Goal: Transaction & Acquisition: Book appointment/travel/reservation

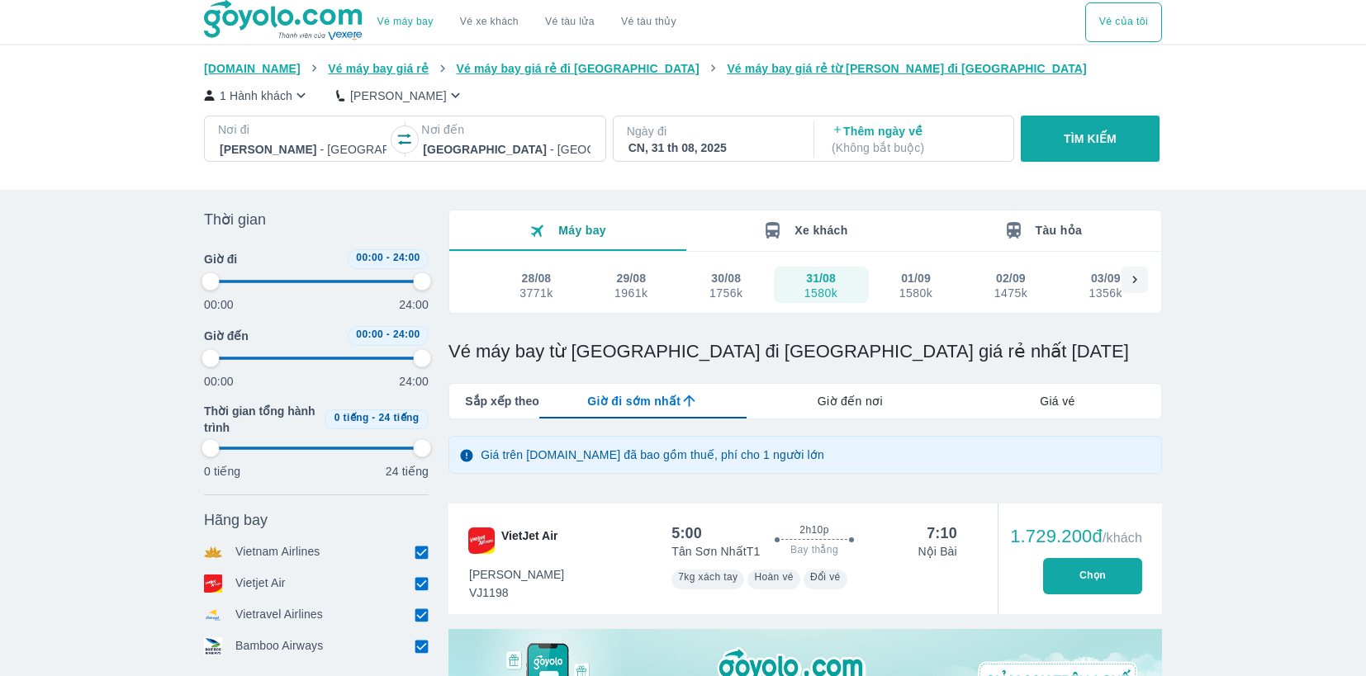
scroll to position [2202, 0]
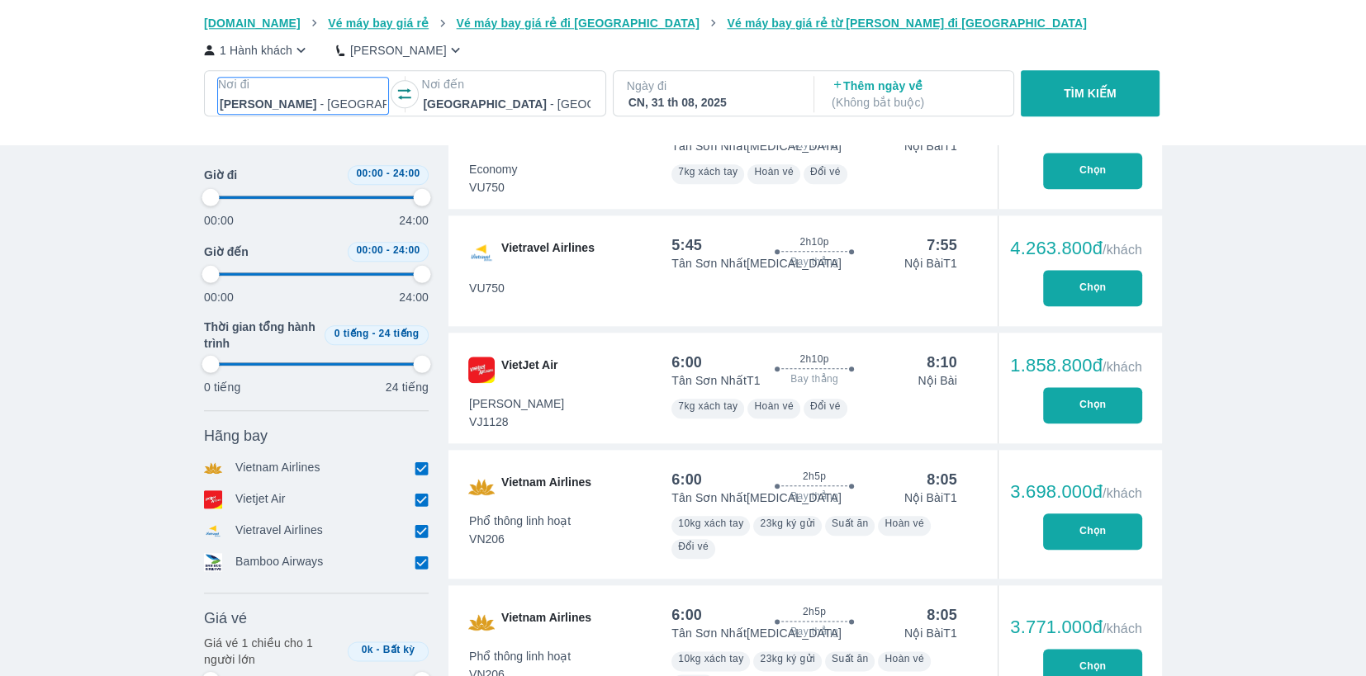
click at [362, 97] on div at bounding box center [303, 104] width 167 height 20
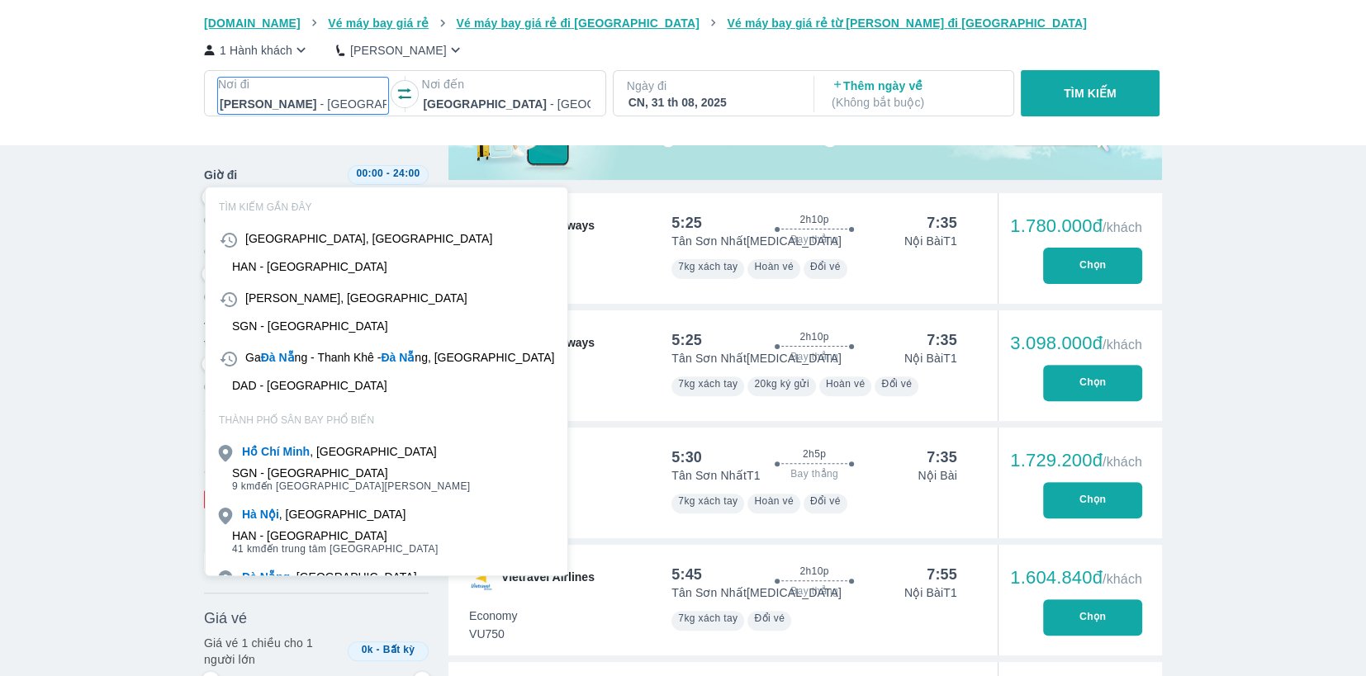
scroll to position [95, 0]
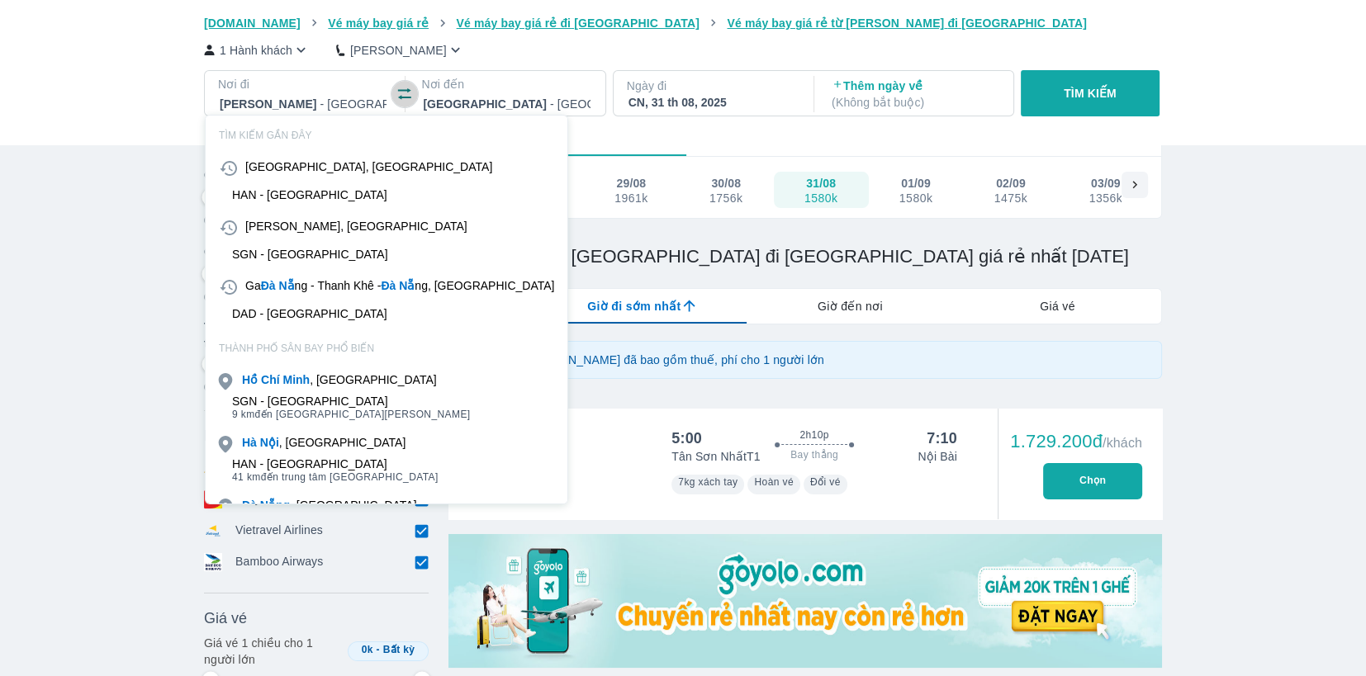
click at [398, 95] on icon "button" at bounding box center [404, 94] width 17 height 17
type input "97.9166666666667"
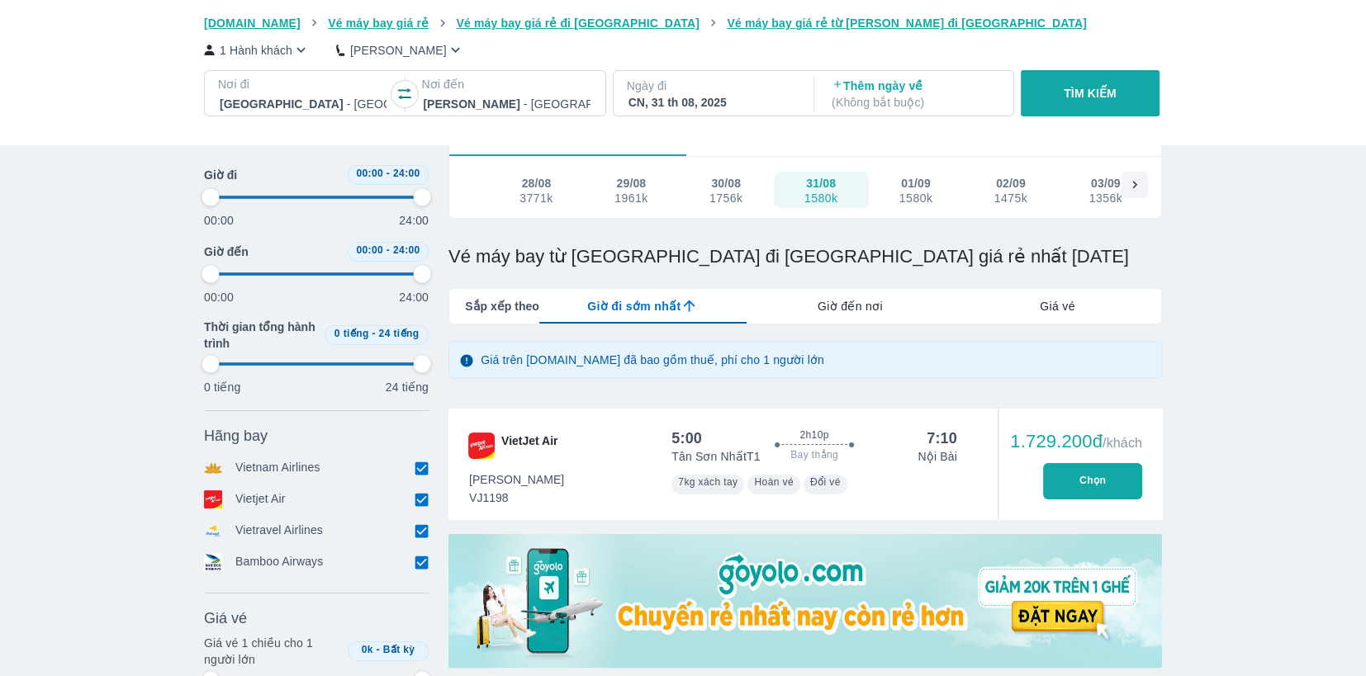
click at [495, 97] on div at bounding box center [506, 104] width 167 height 20
type input "da"
type input "97.9166666666667"
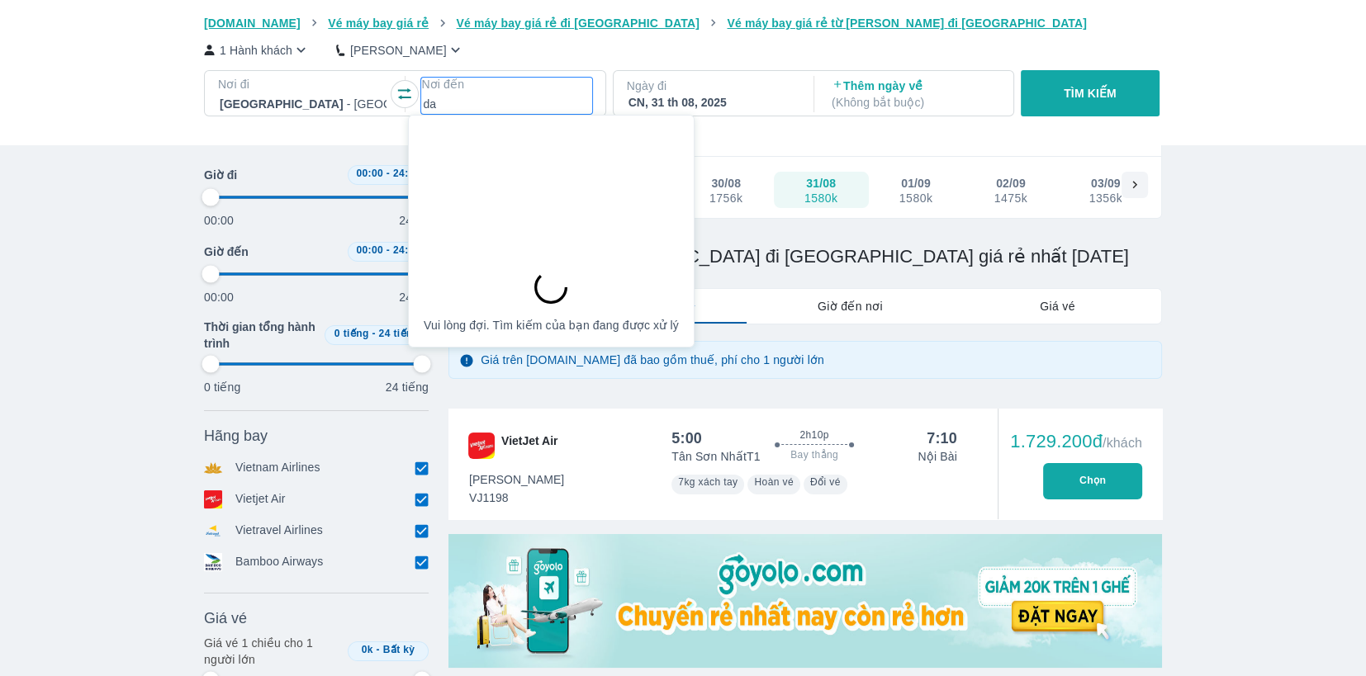
type input "97.9166666666667"
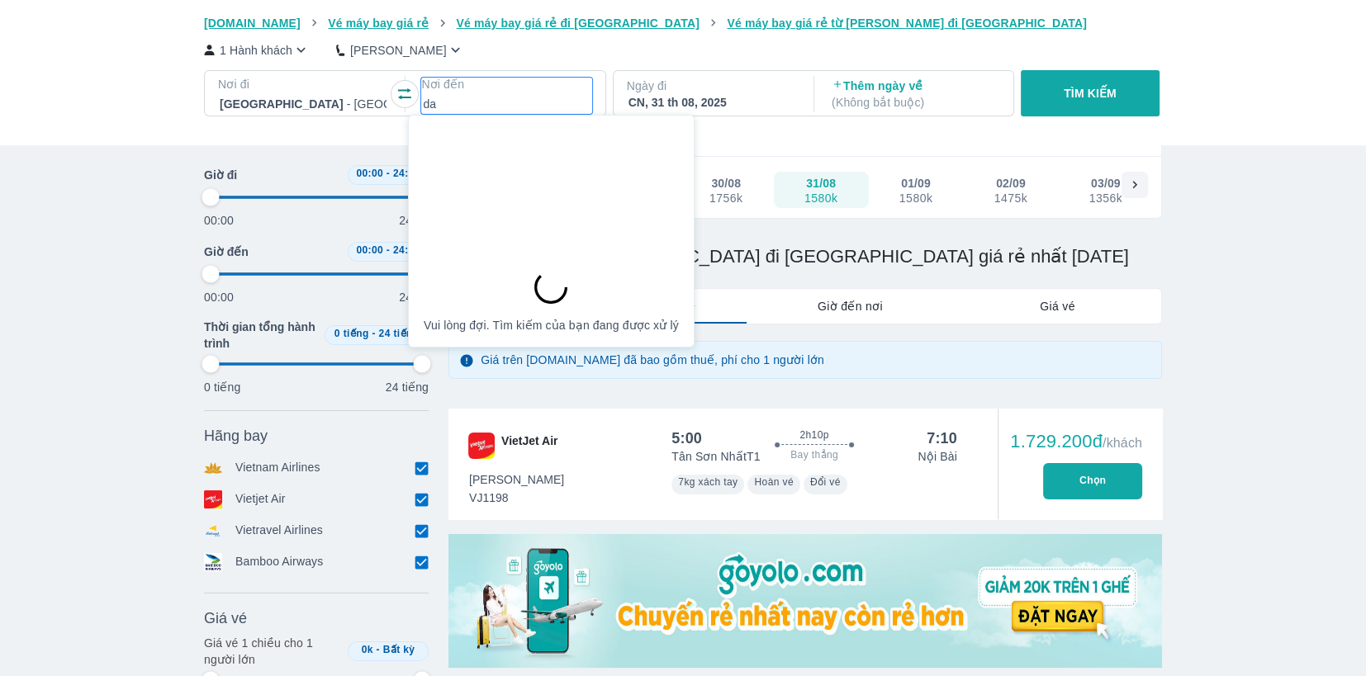
type input "97.9166666666667"
type input "d"
type input "đa"
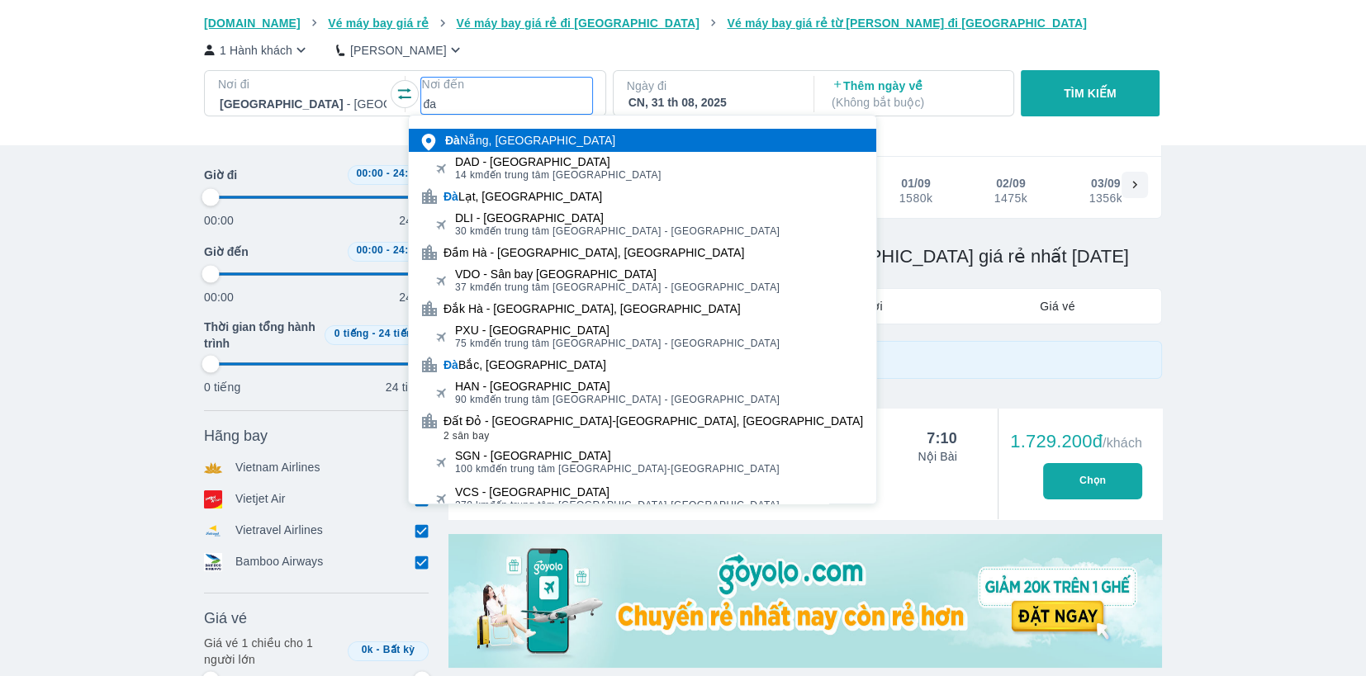
type input "97.9166666666667"
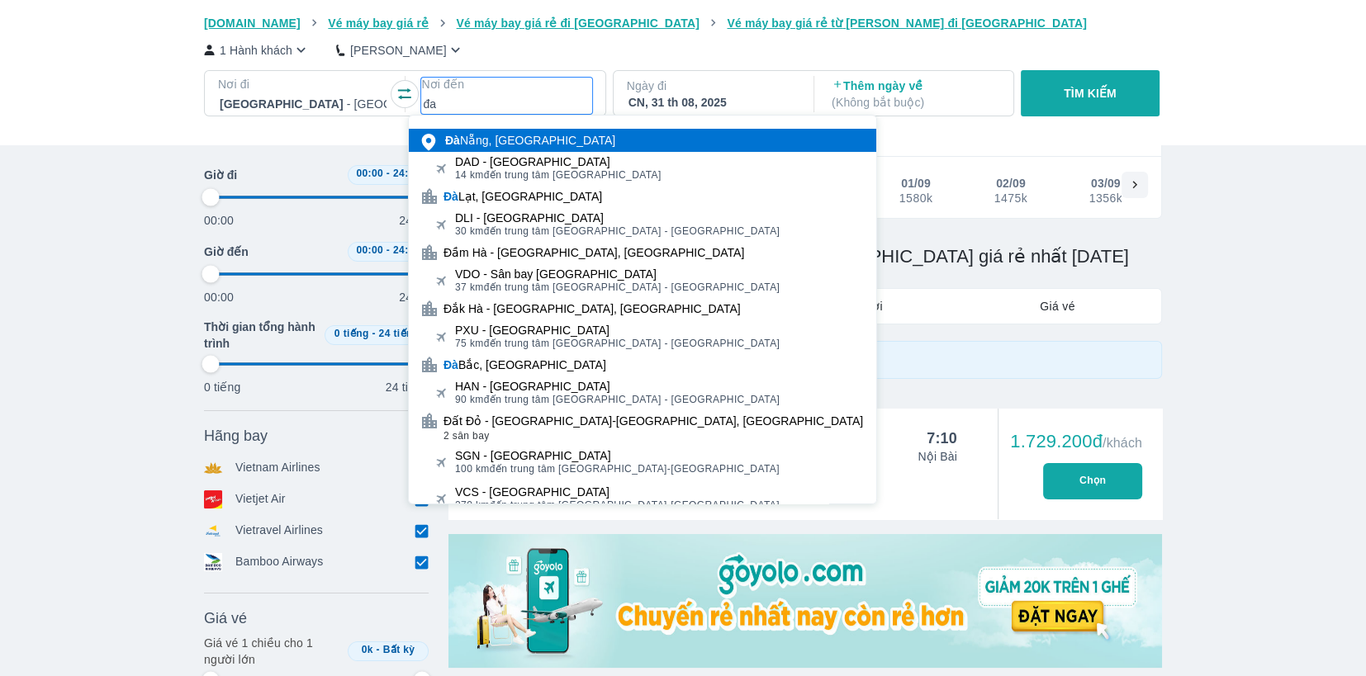
type input "97.9166666666667"
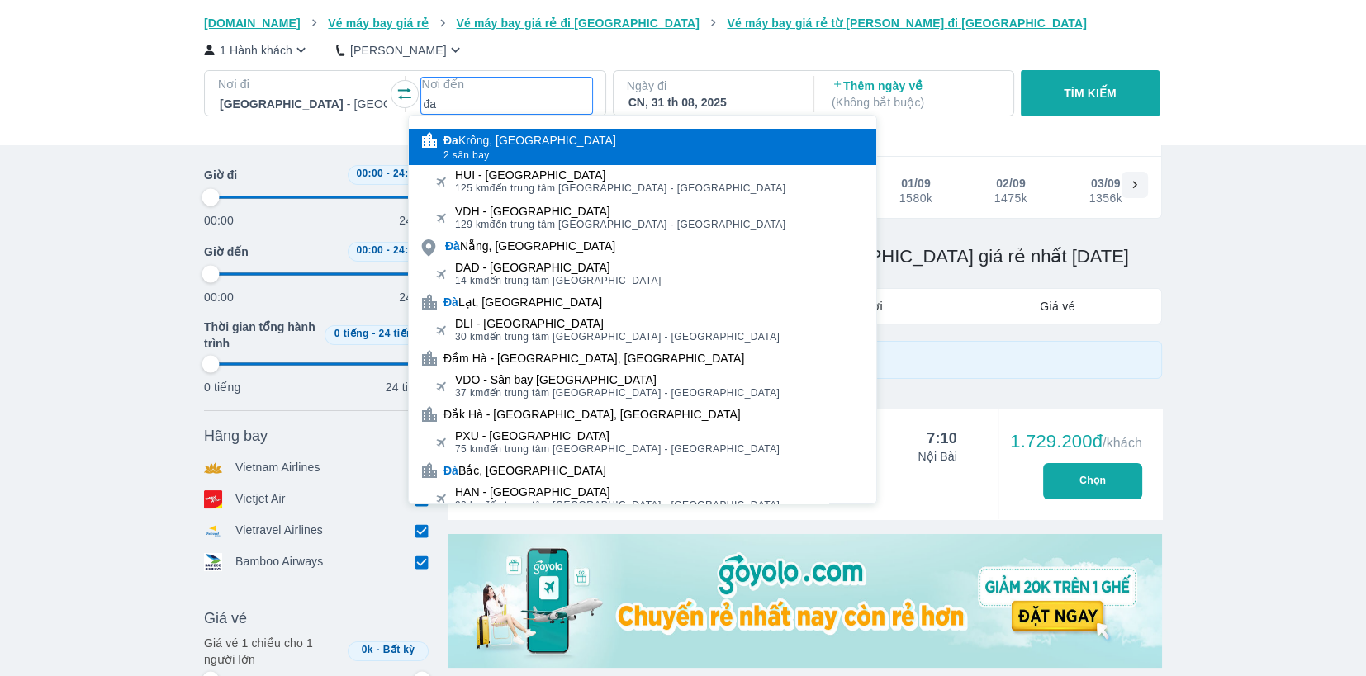
type input "đ"
type input "dad"
type input "97.9166666666667"
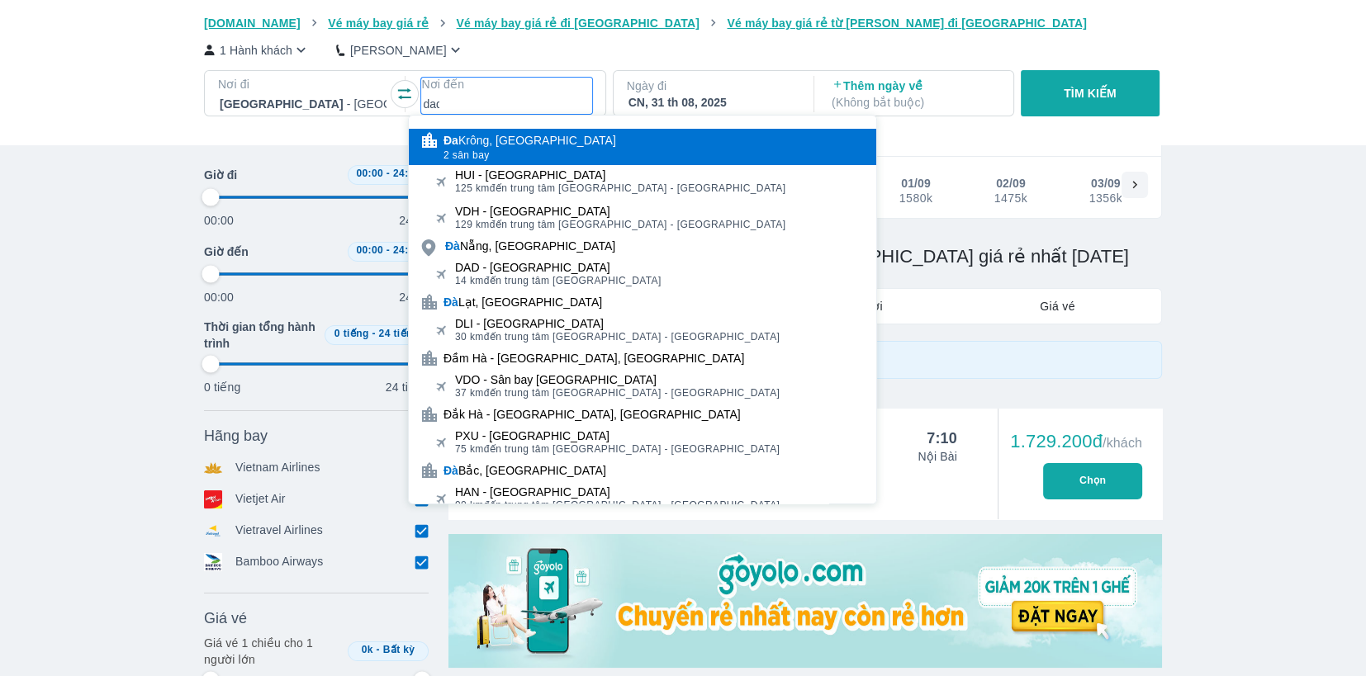
type input "97.9166666666667"
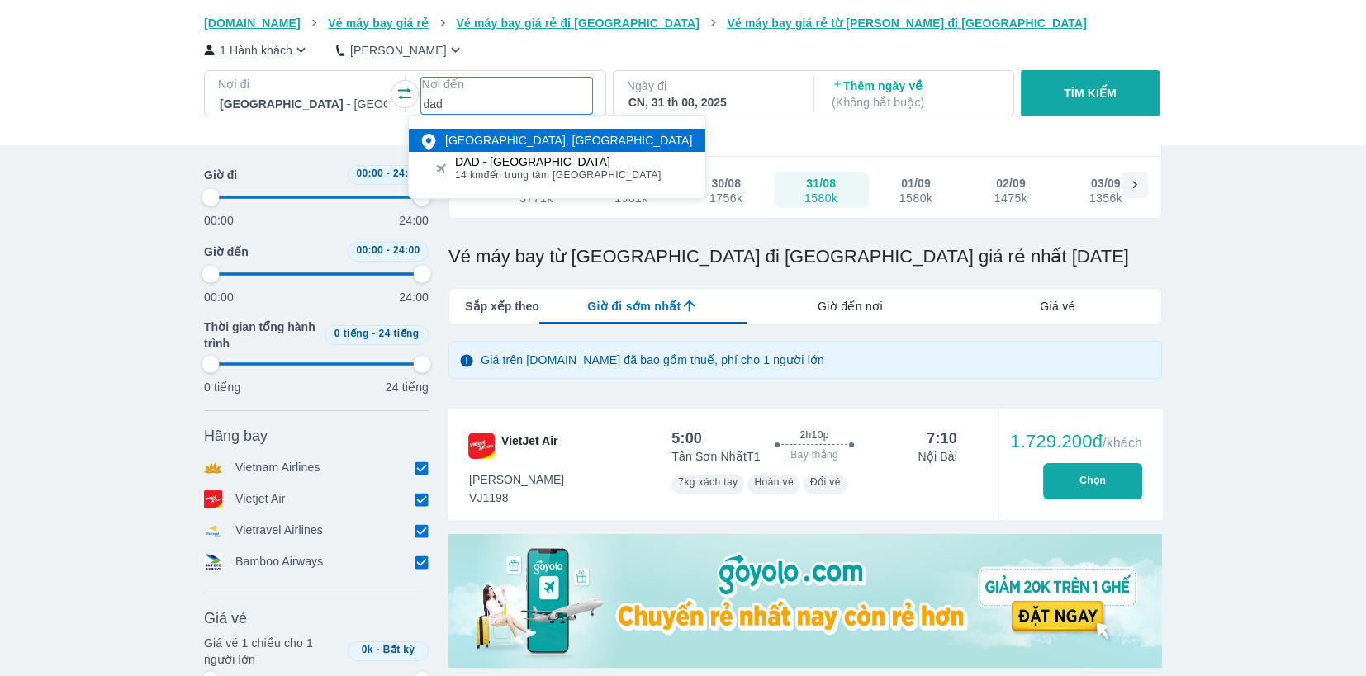
type input "97.9166666666667"
type input "dad"
click at [537, 163] on div "DAD - [GEOGRAPHIC_DATA]" at bounding box center [558, 161] width 206 height 13
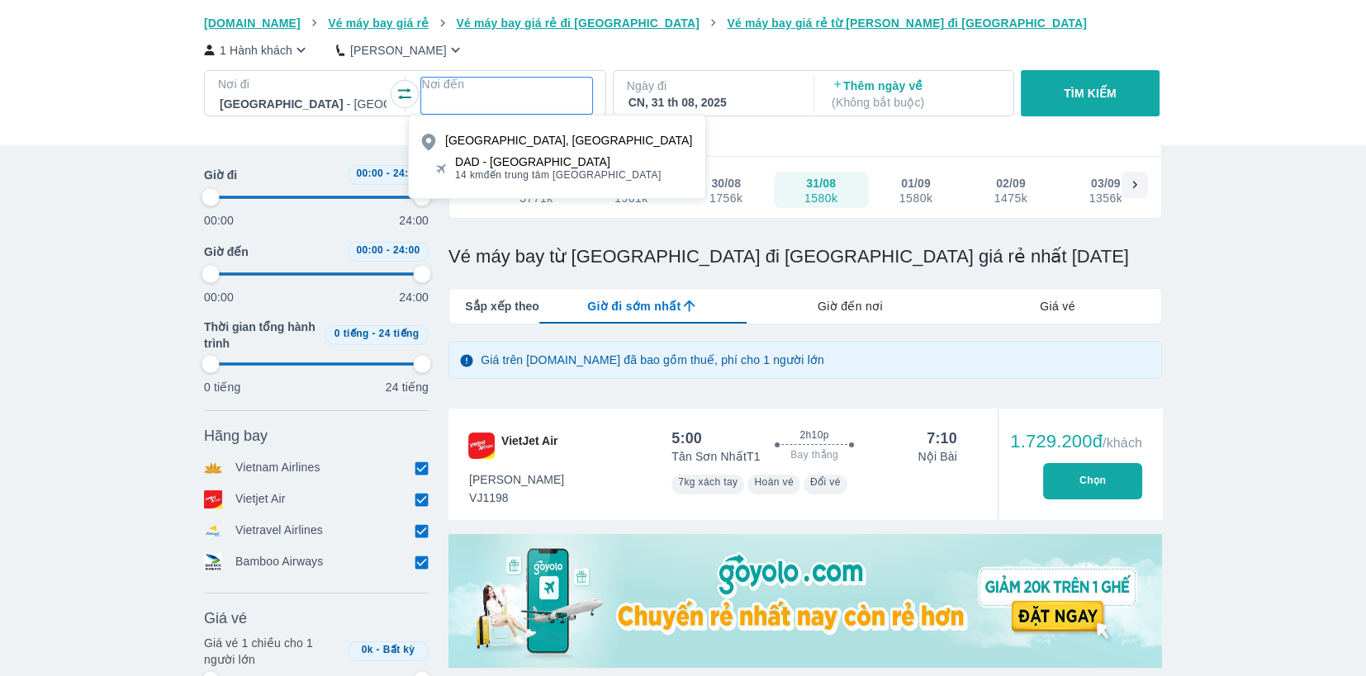
type input "97.9166666666667"
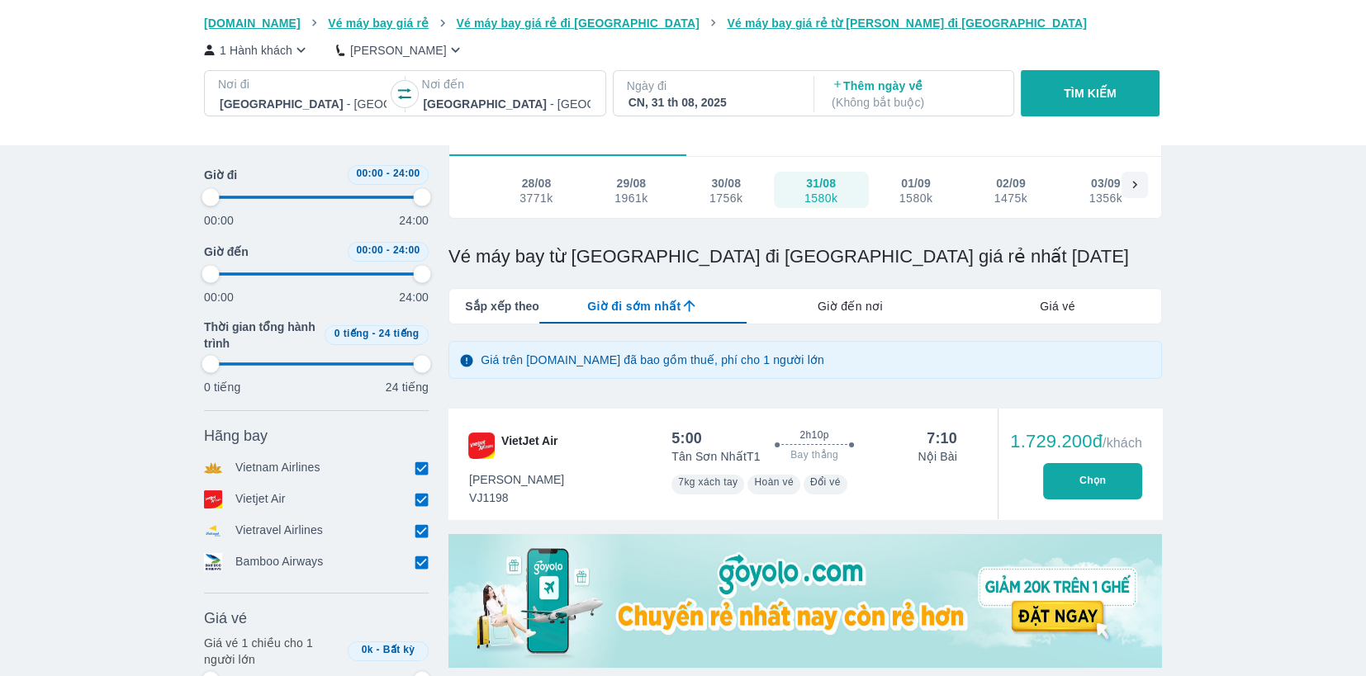
click at [775, 92] on p "Ngày đi" at bounding box center [712, 86] width 170 height 17
type input "97.9166666666667"
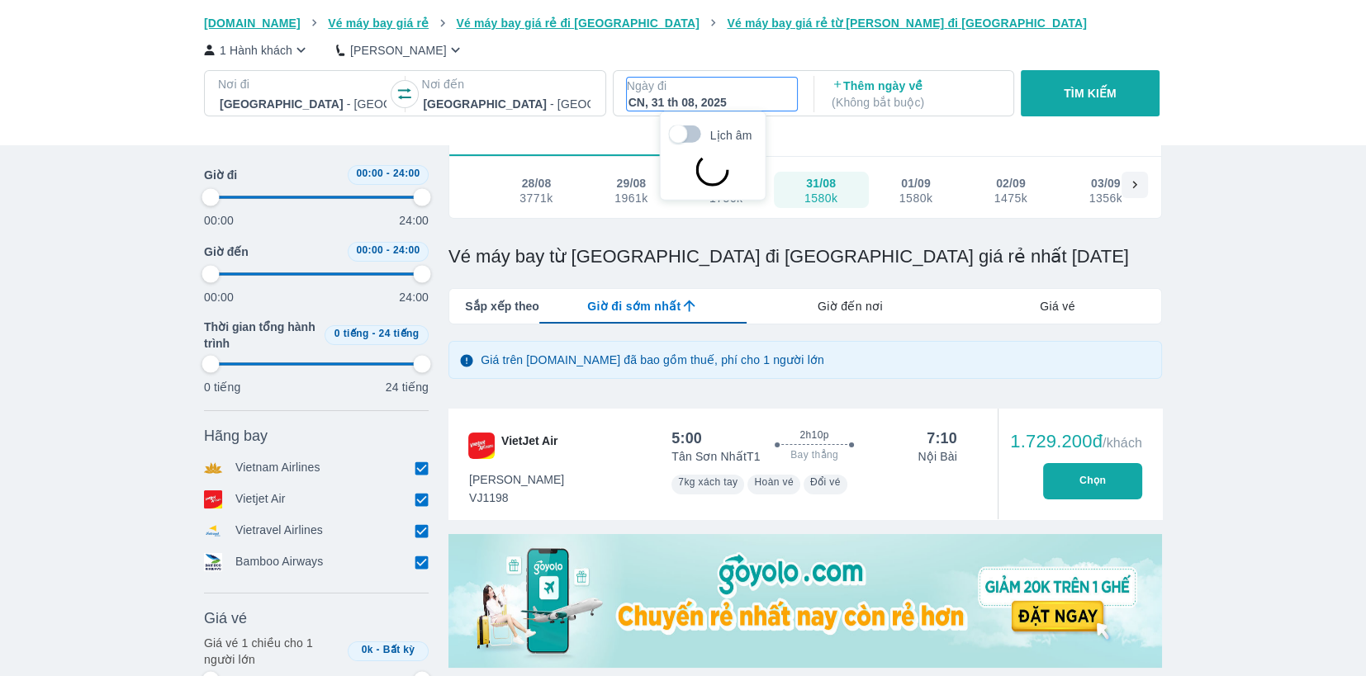
type input "97.9166666666667"
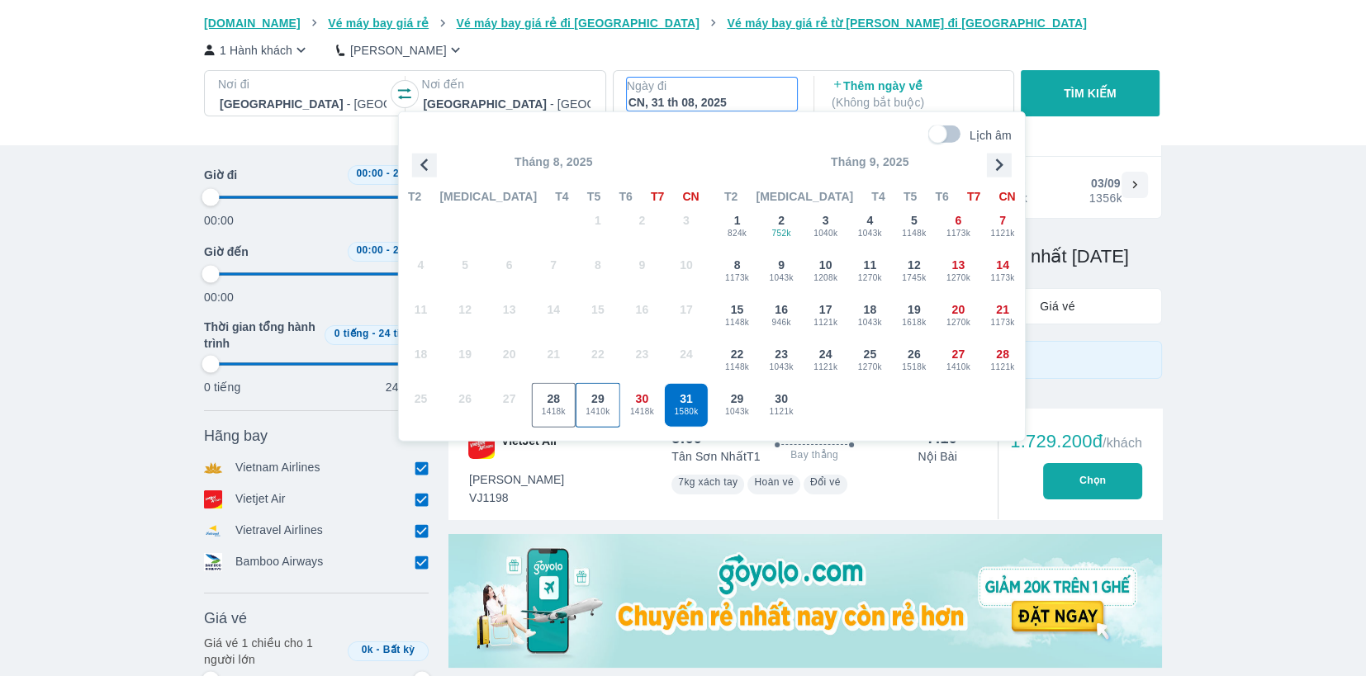
click at [596, 406] on span "1410k" at bounding box center [597, 411] width 43 height 13
type input "97.9166666666667"
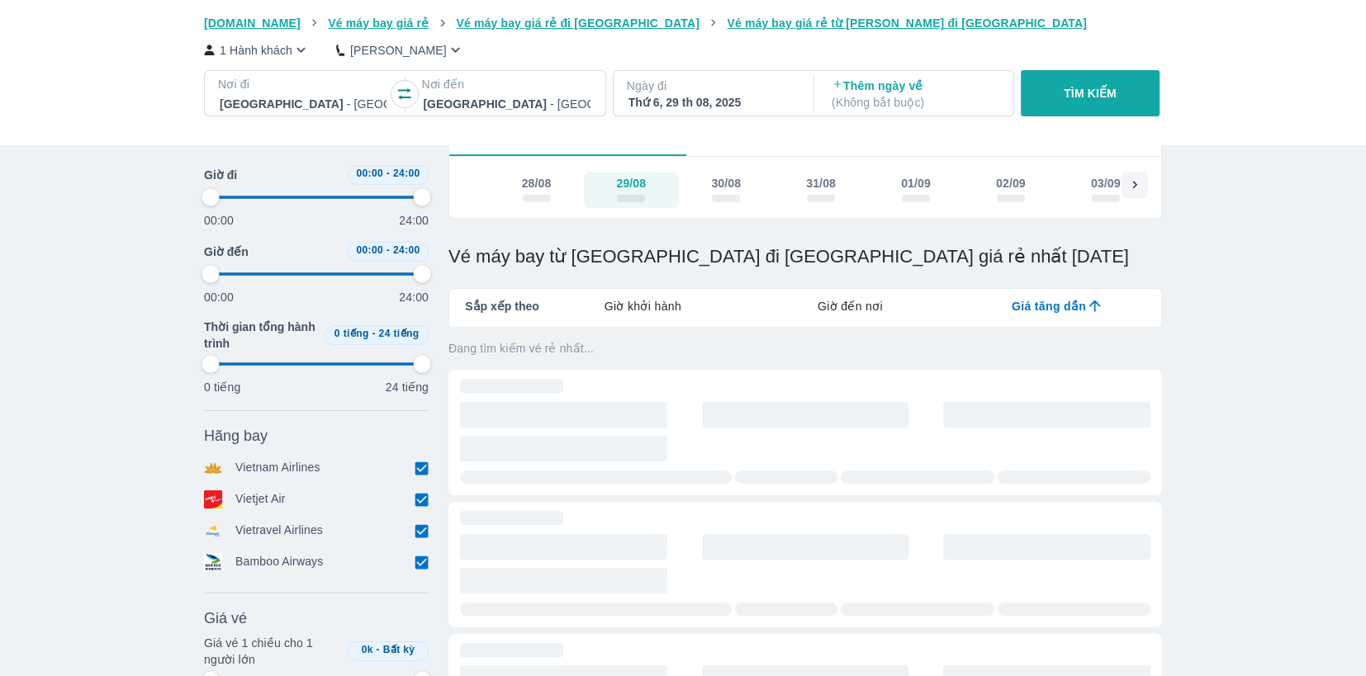
type input "97.9166666666667"
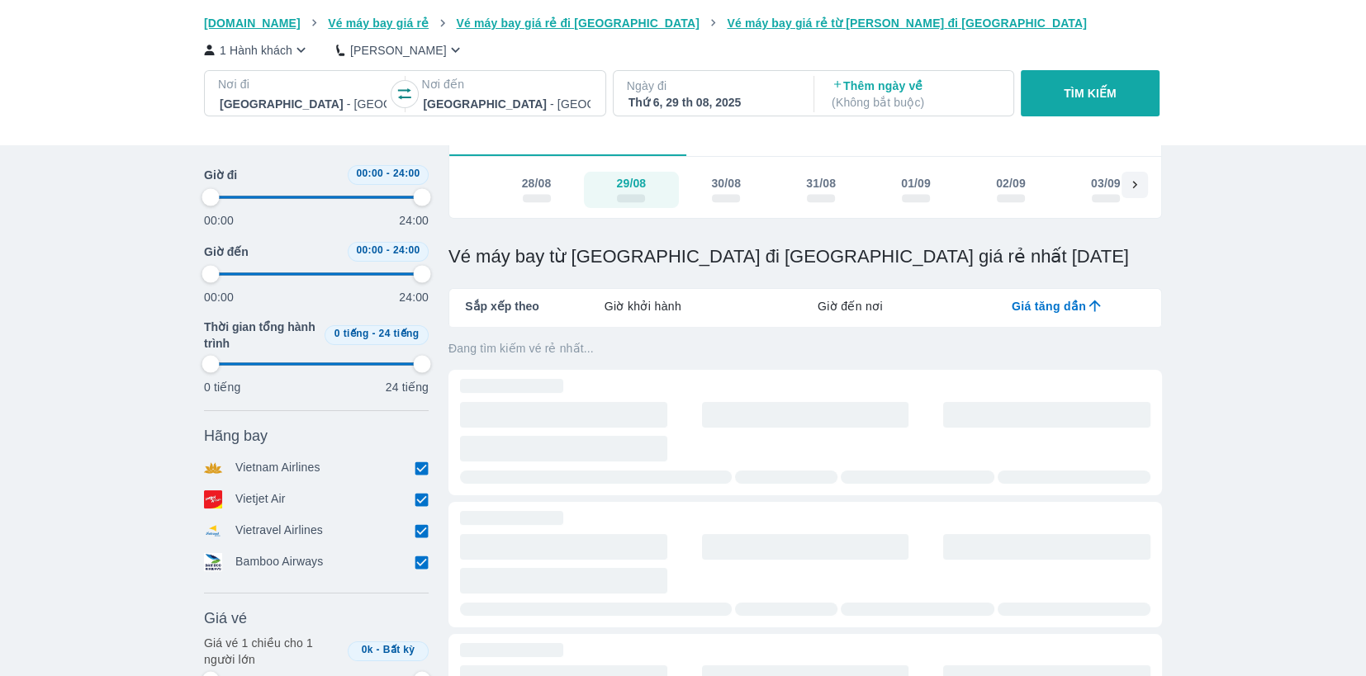
type input "97.9166666666667"
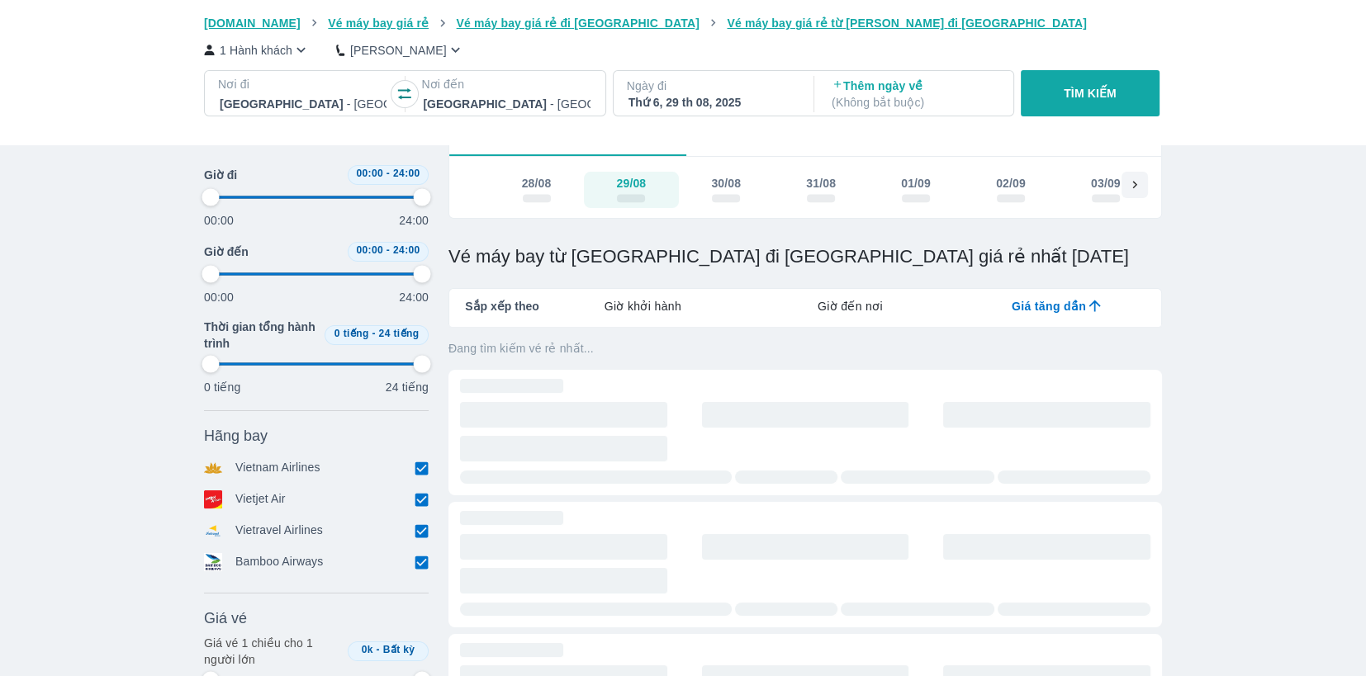
type input "97.9166666666667"
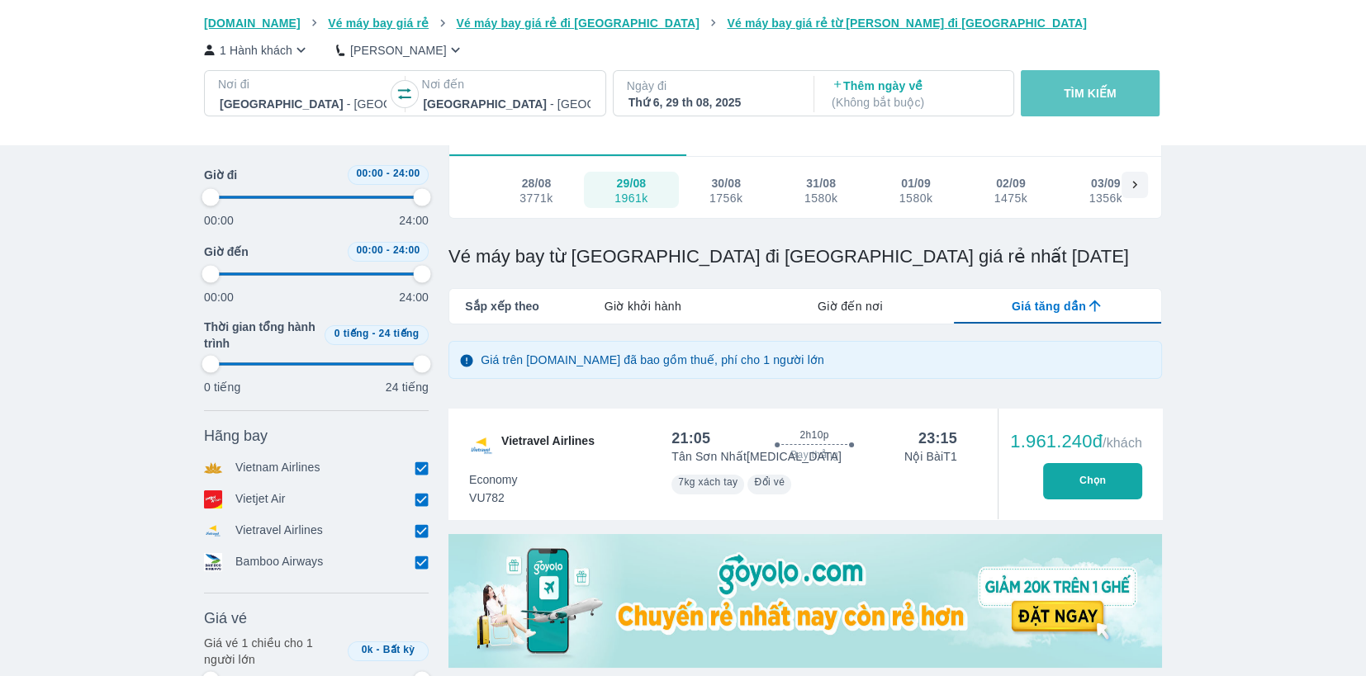
click at [1051, 98] on button "TÌM KIẾM" at bounding box center [1090, 93] width 138 height 46
type input "97.9166666666667"
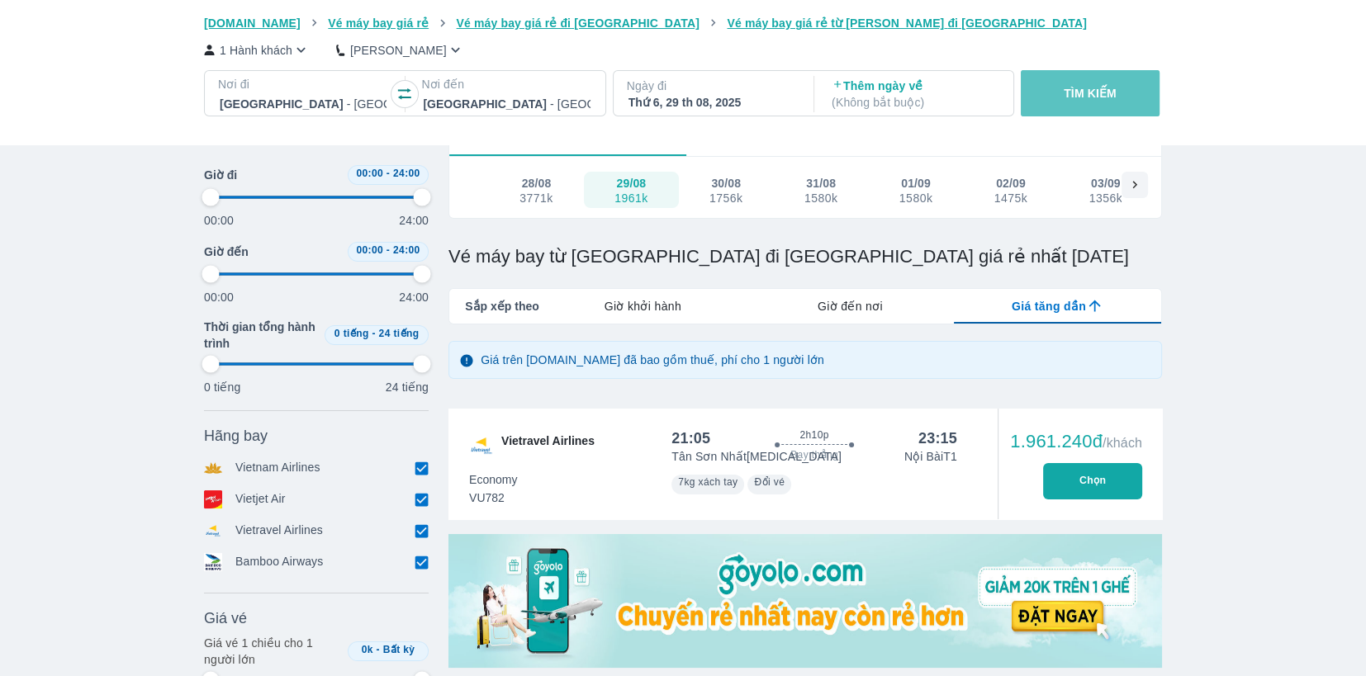
type input "97.9166666666667"
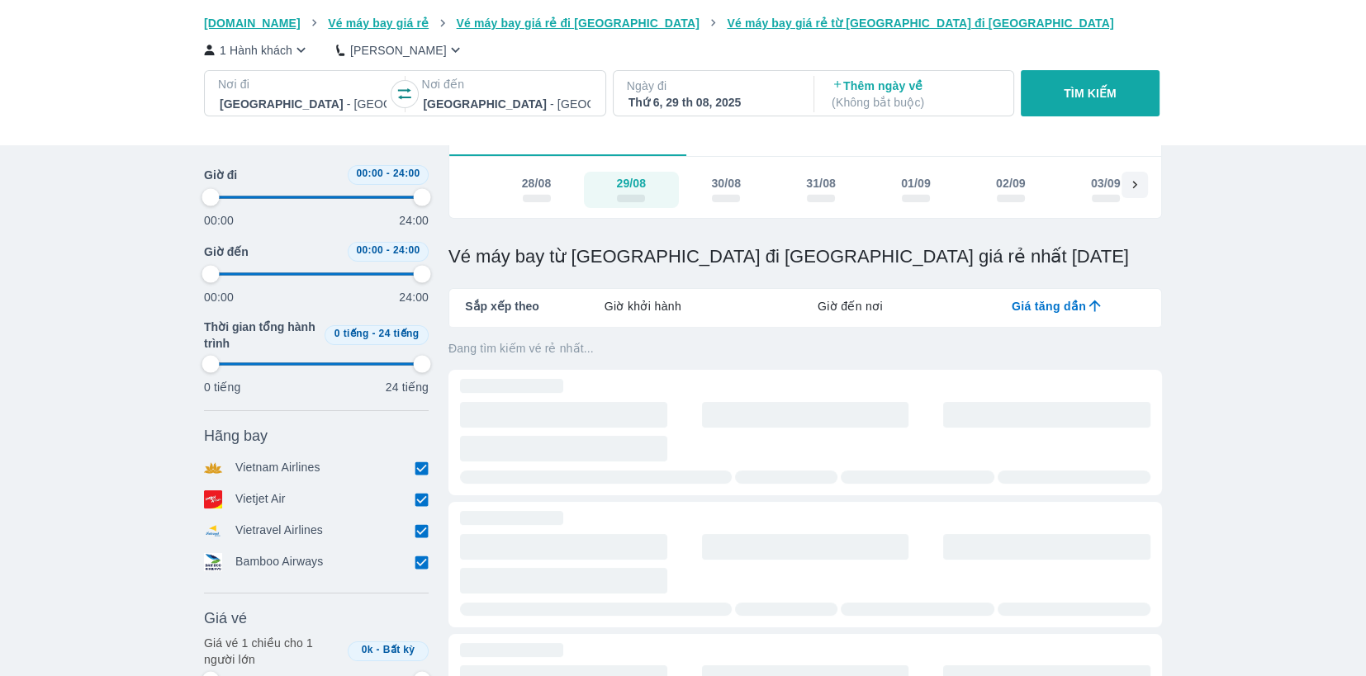
type input "97.9166666666667"
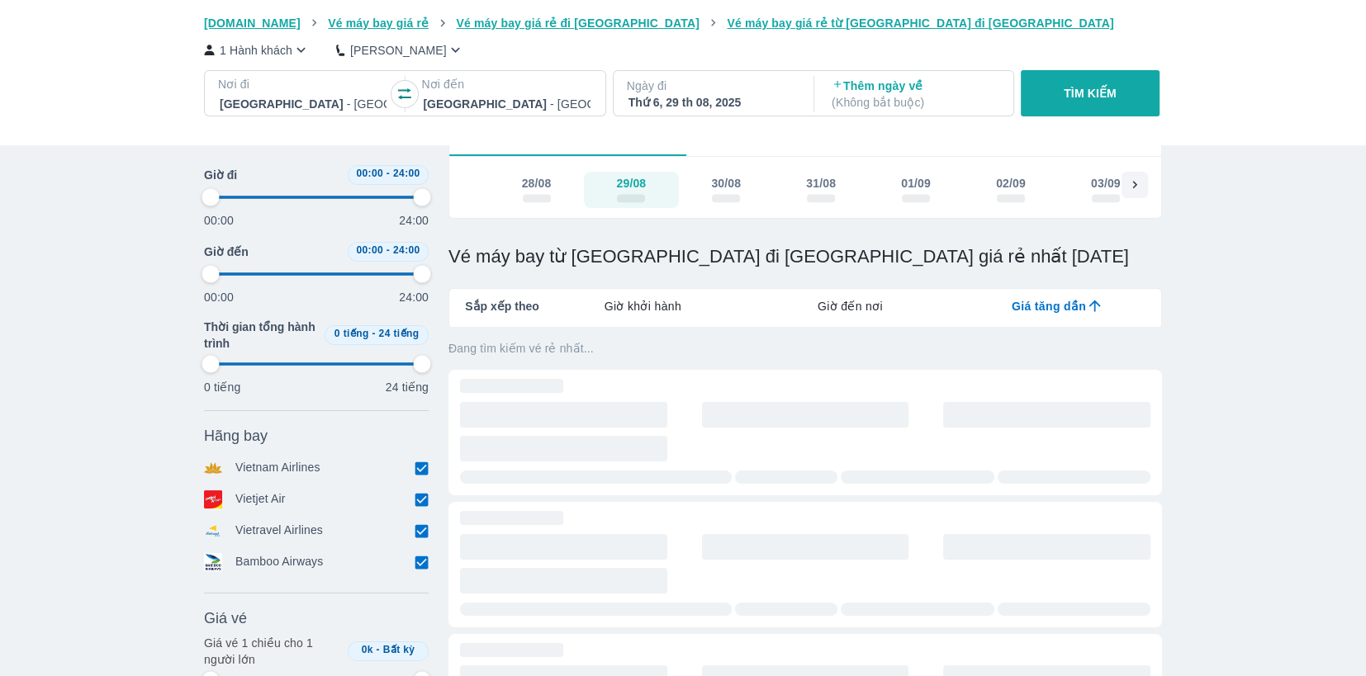
type input "97.9166666666667"
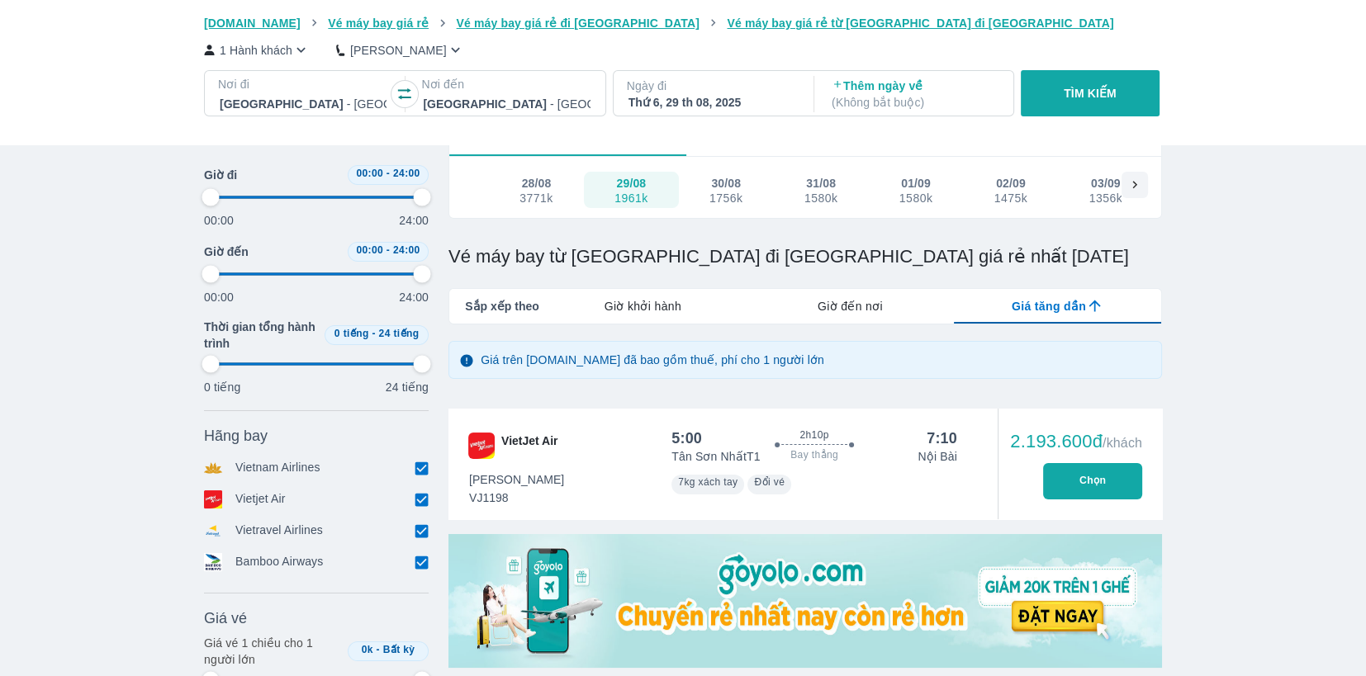
type input "97.9166666666667"
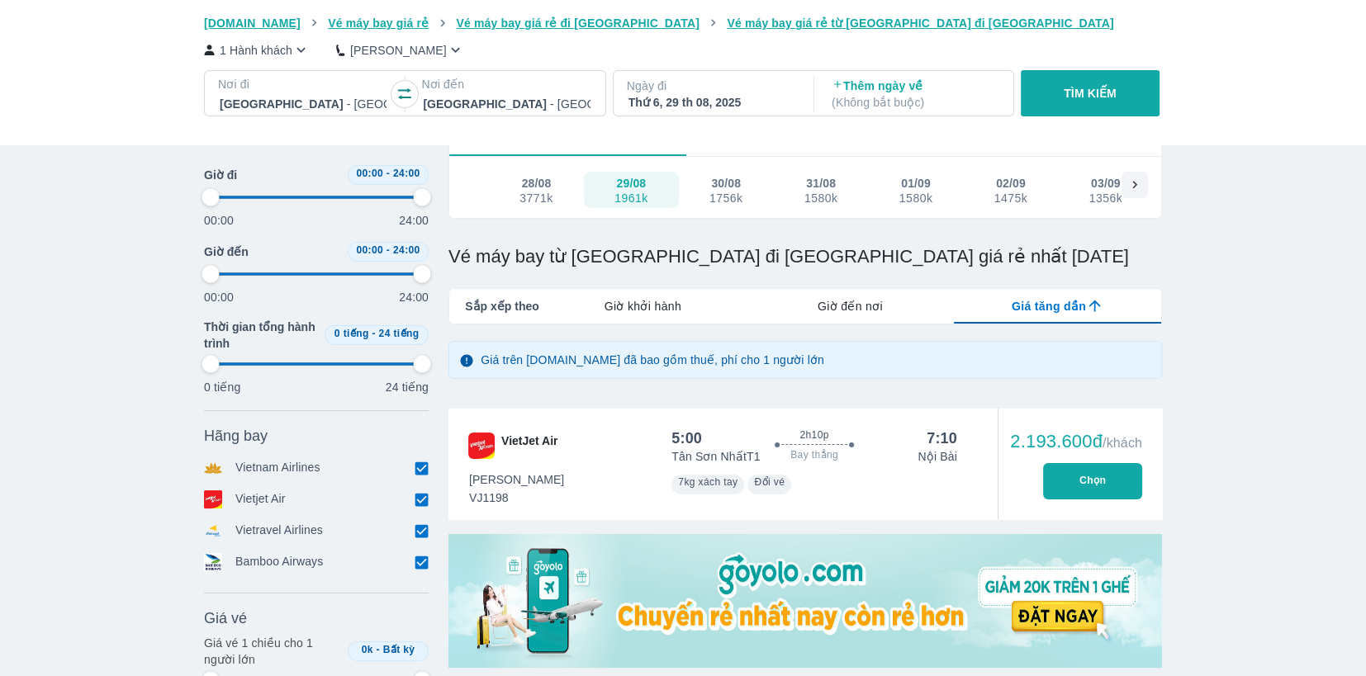
type input "97.9166666666667"
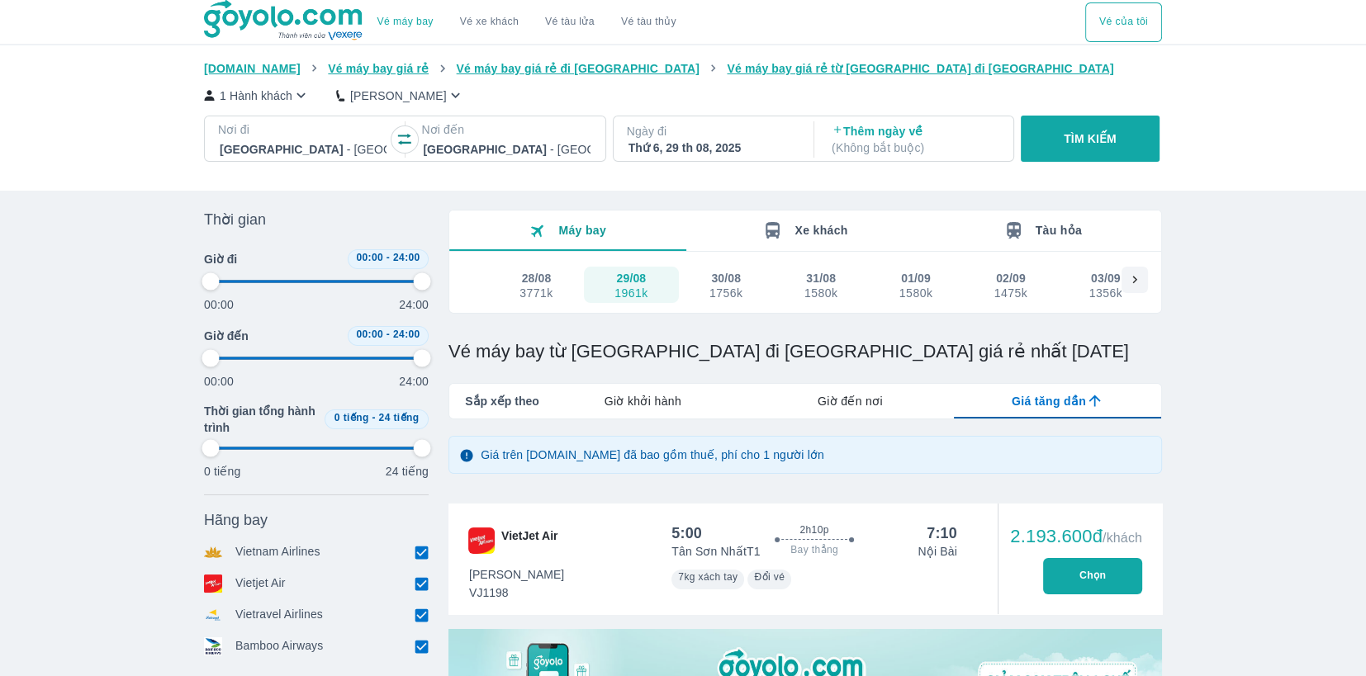
type input "97.9166666666667"
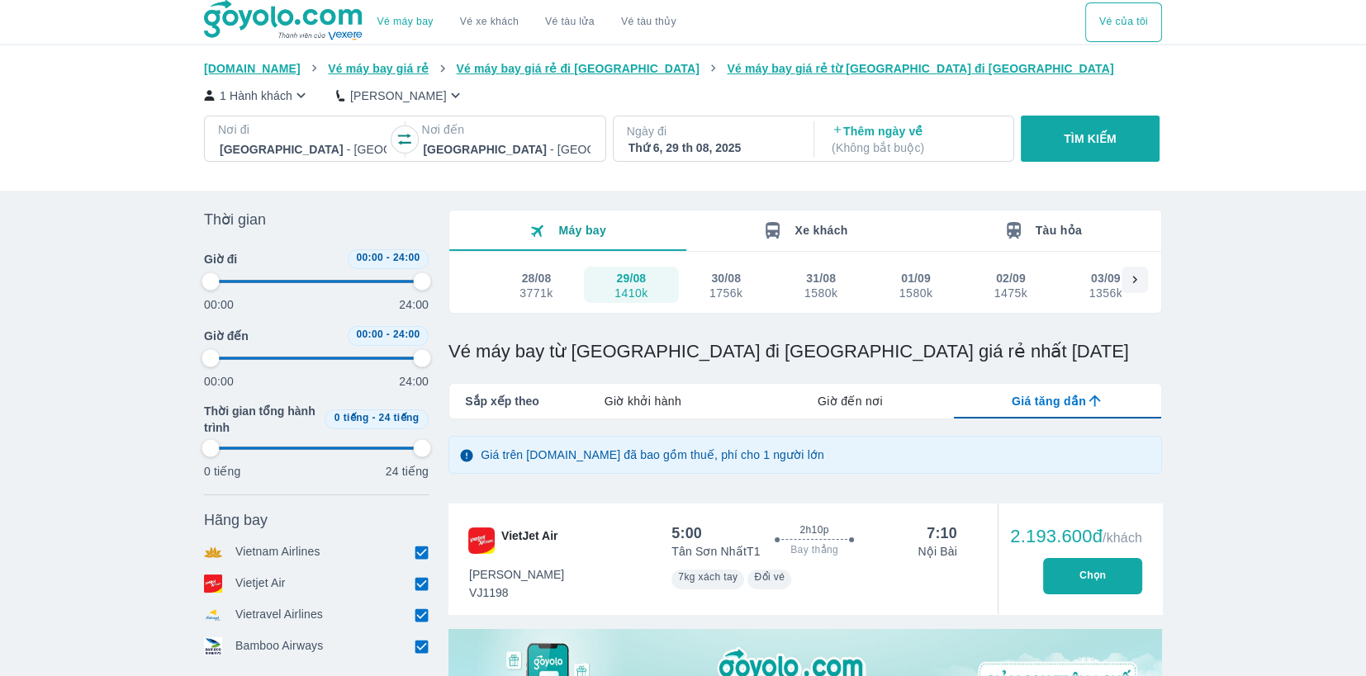
type input "97.9166666666667"
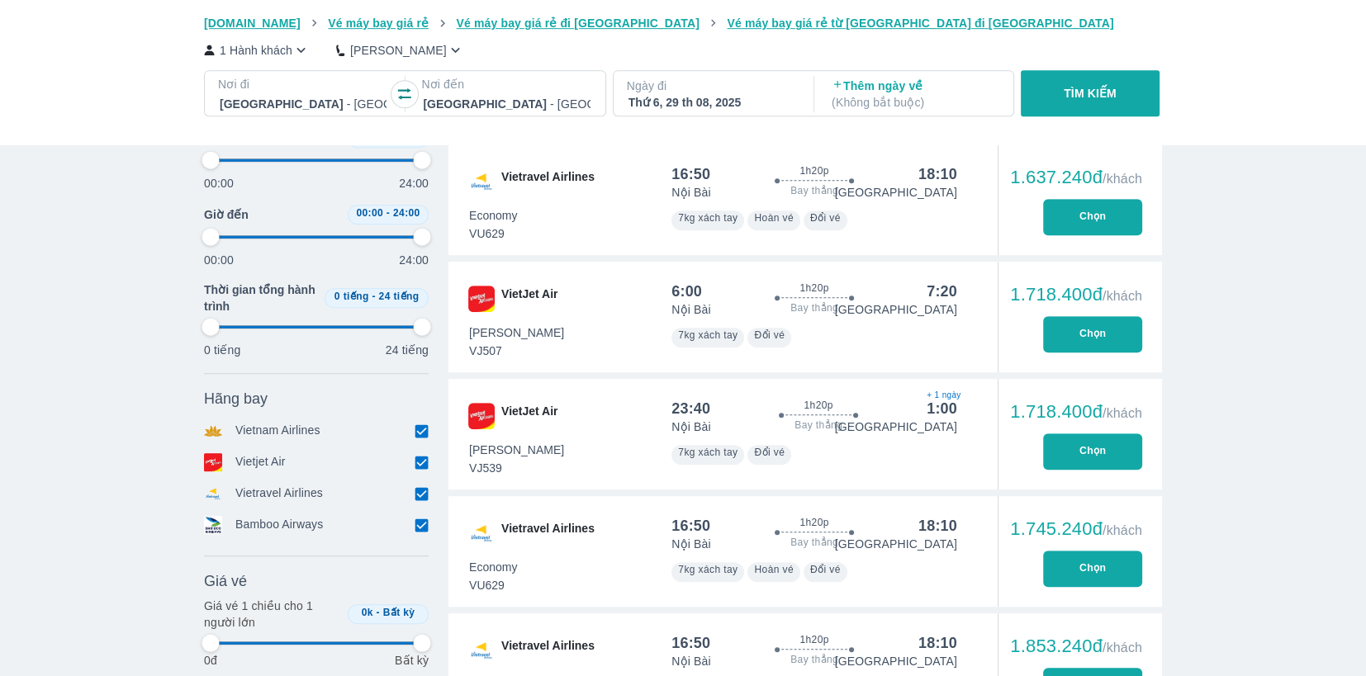
type input "97.9166666666667"
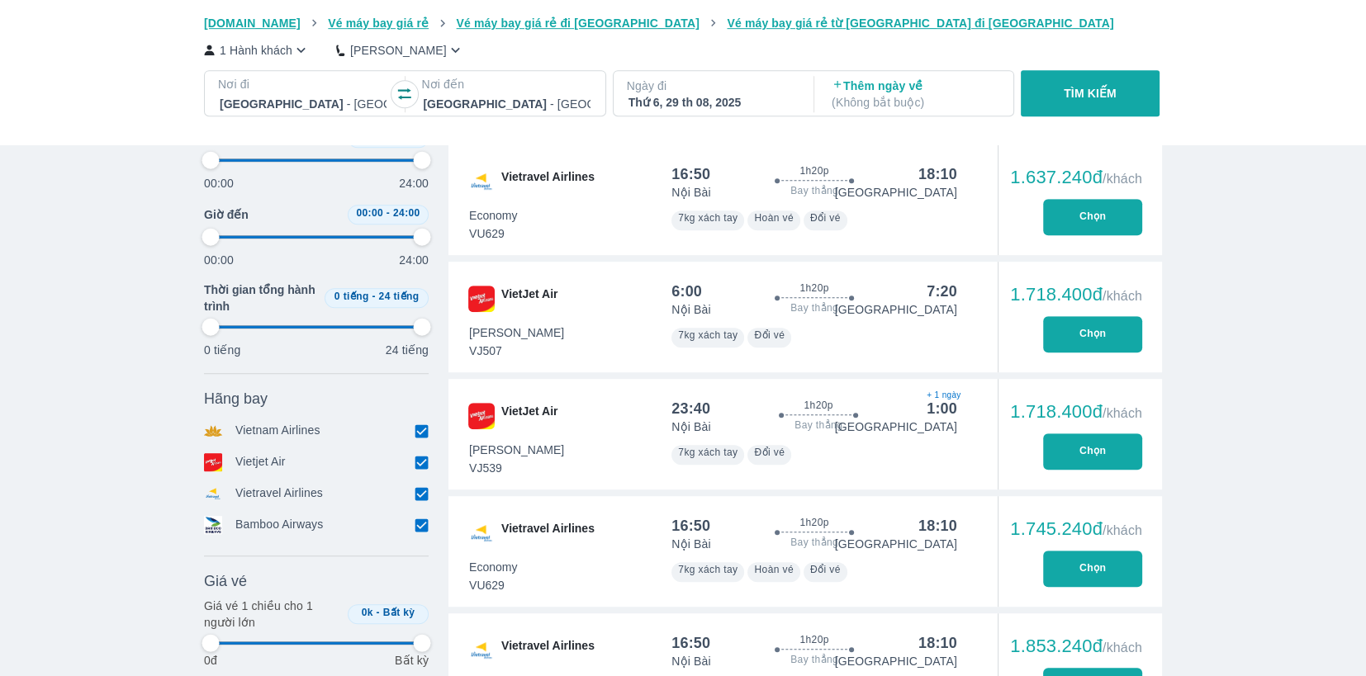
type input "97.9166666666667"
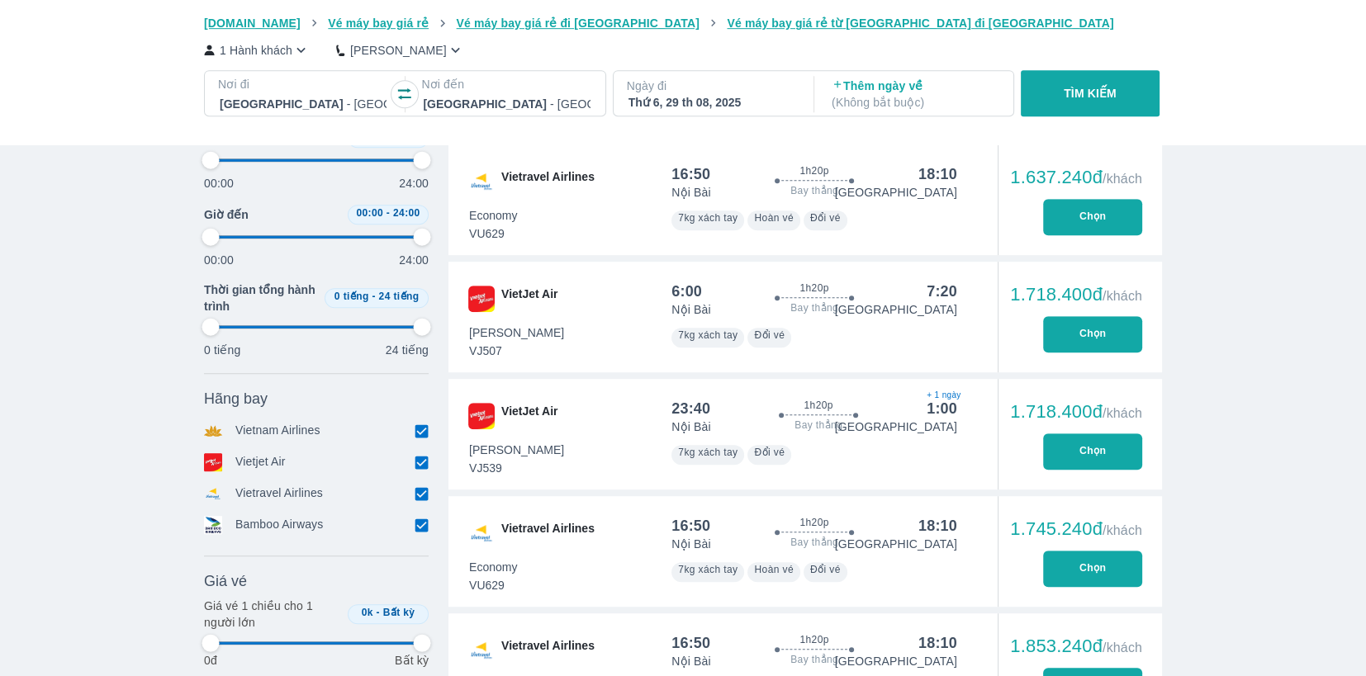
type input "97.9166666666667"
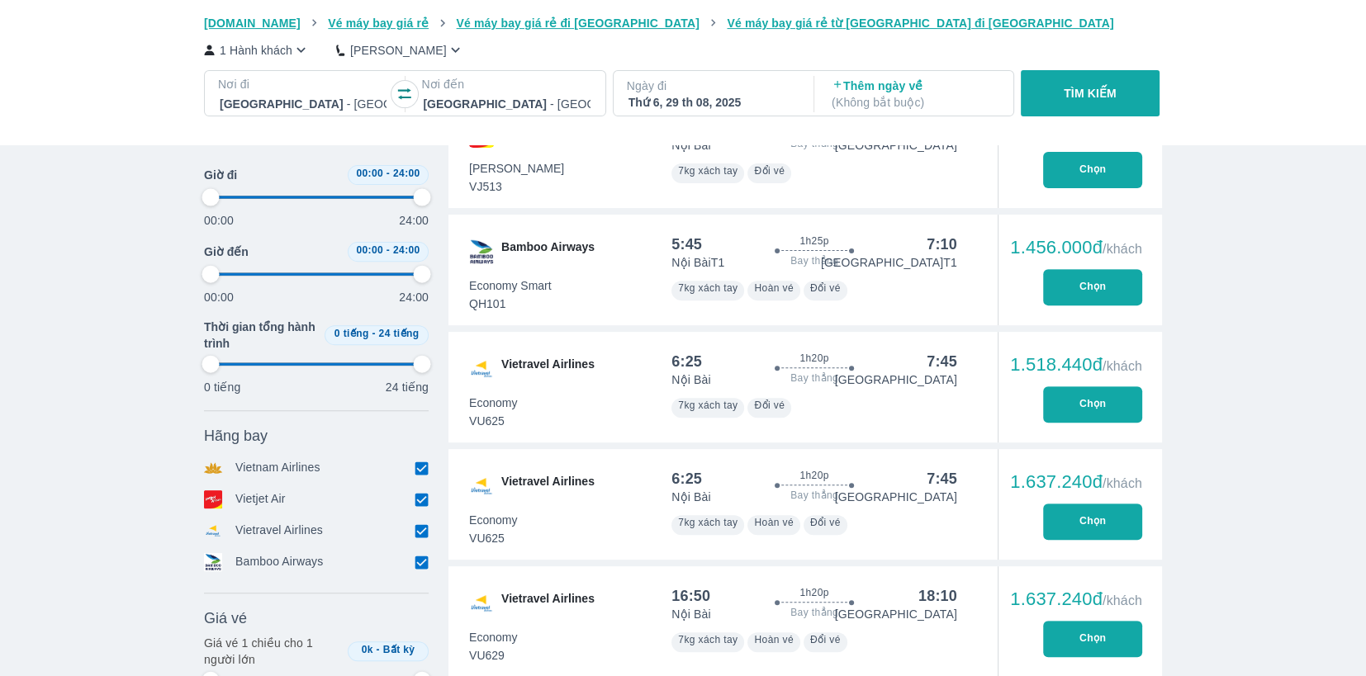
scroll to position [661, 0]
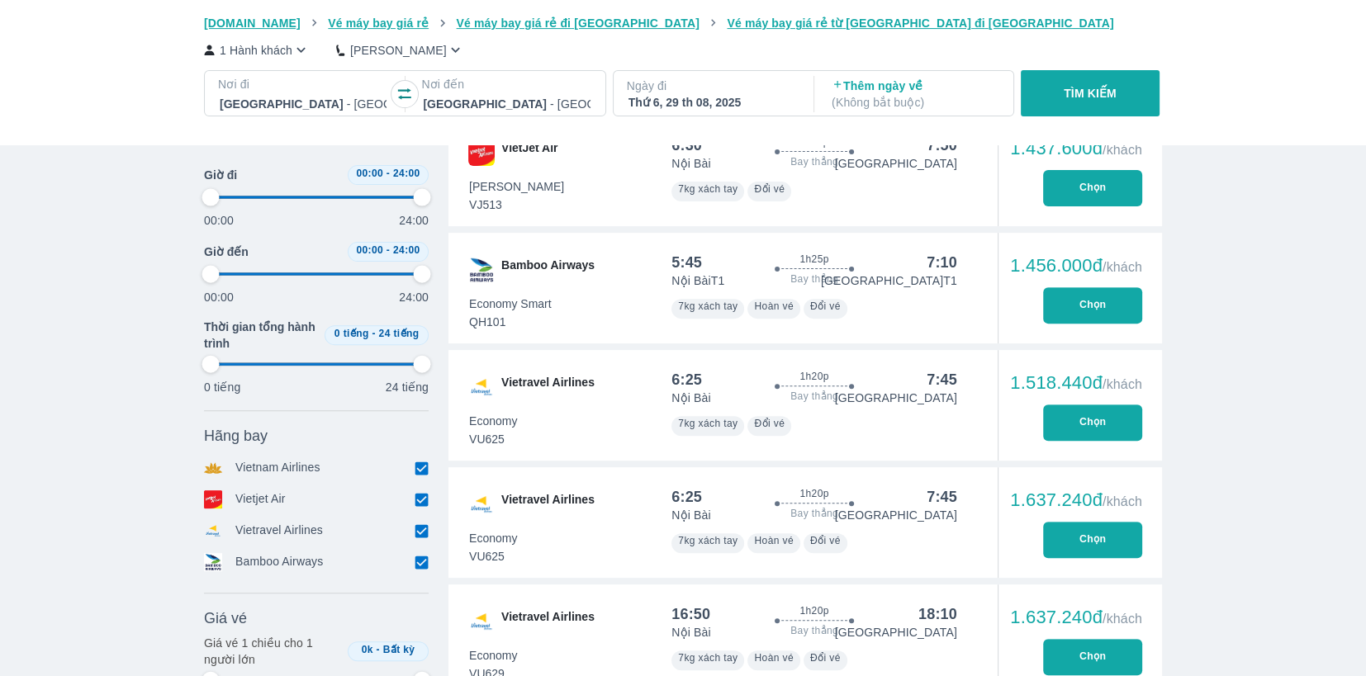
click at [1064, 102] on p "TÌM KIẾM" at bounding box center [1090, 93] width 53 height 17
type input "97.9166666666667"
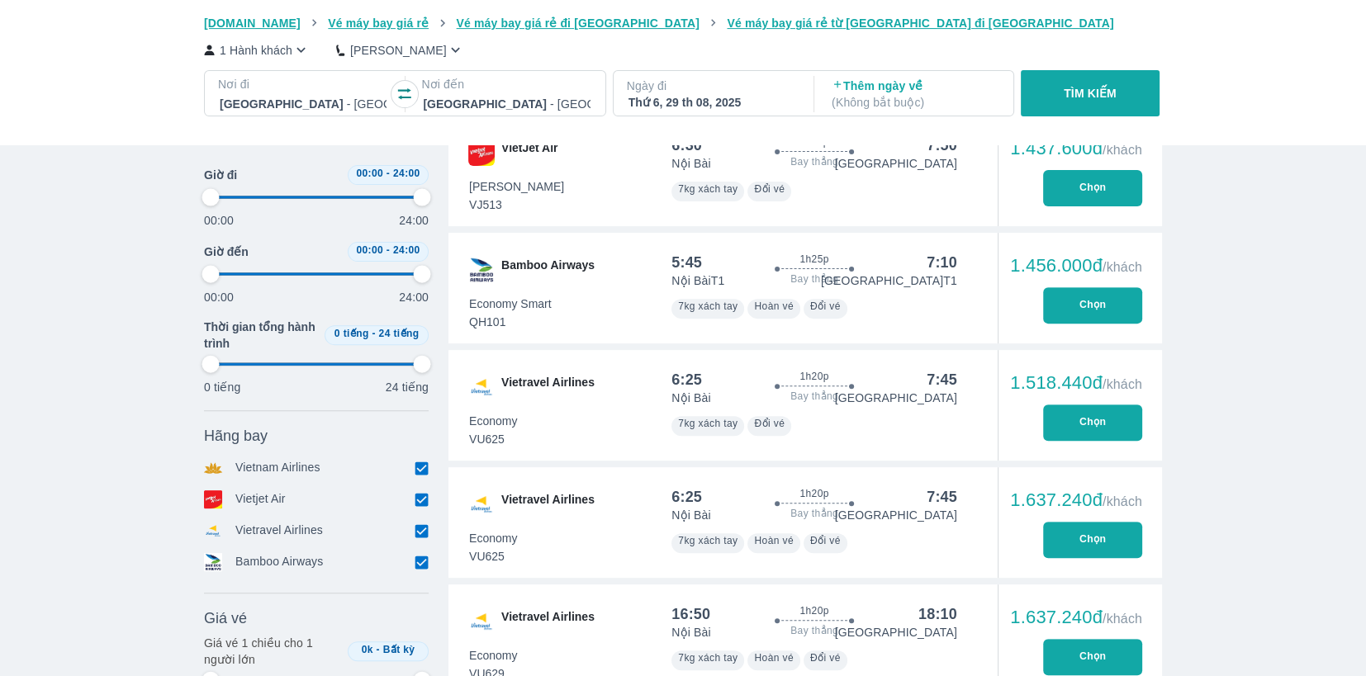
type input "97.9166666666667"
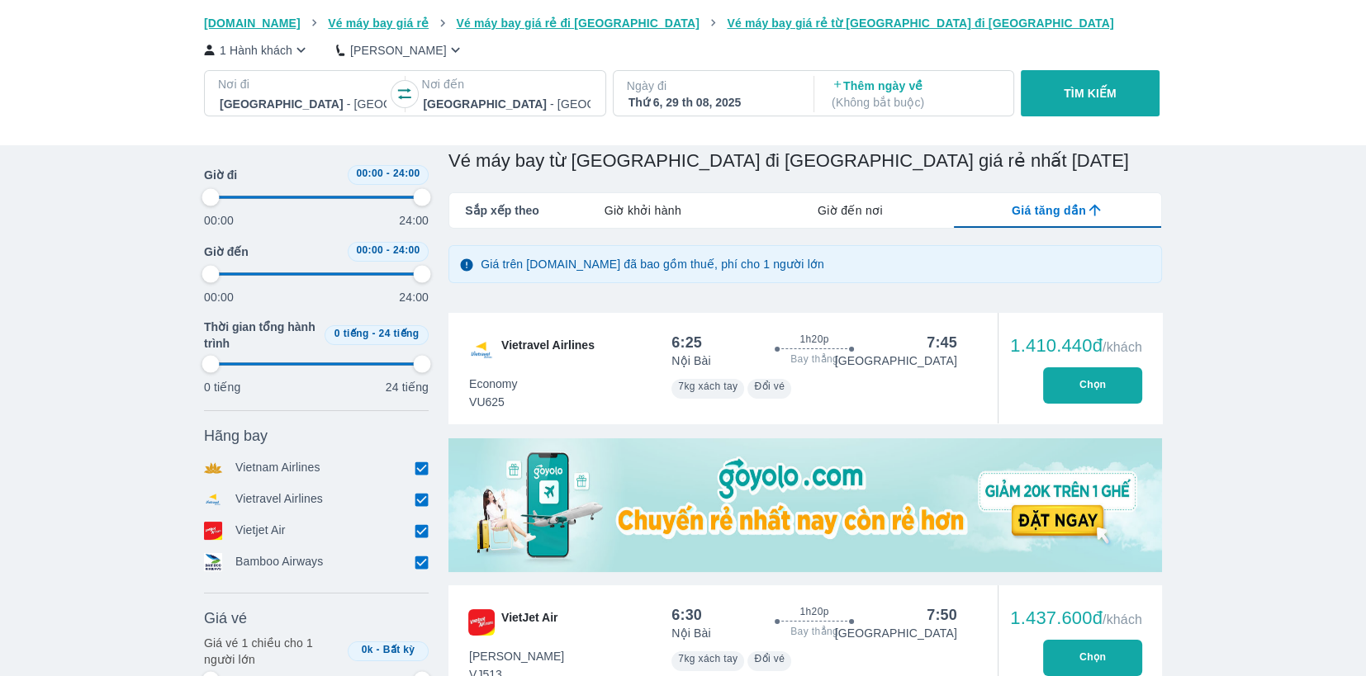
type input "97.9166666666667"
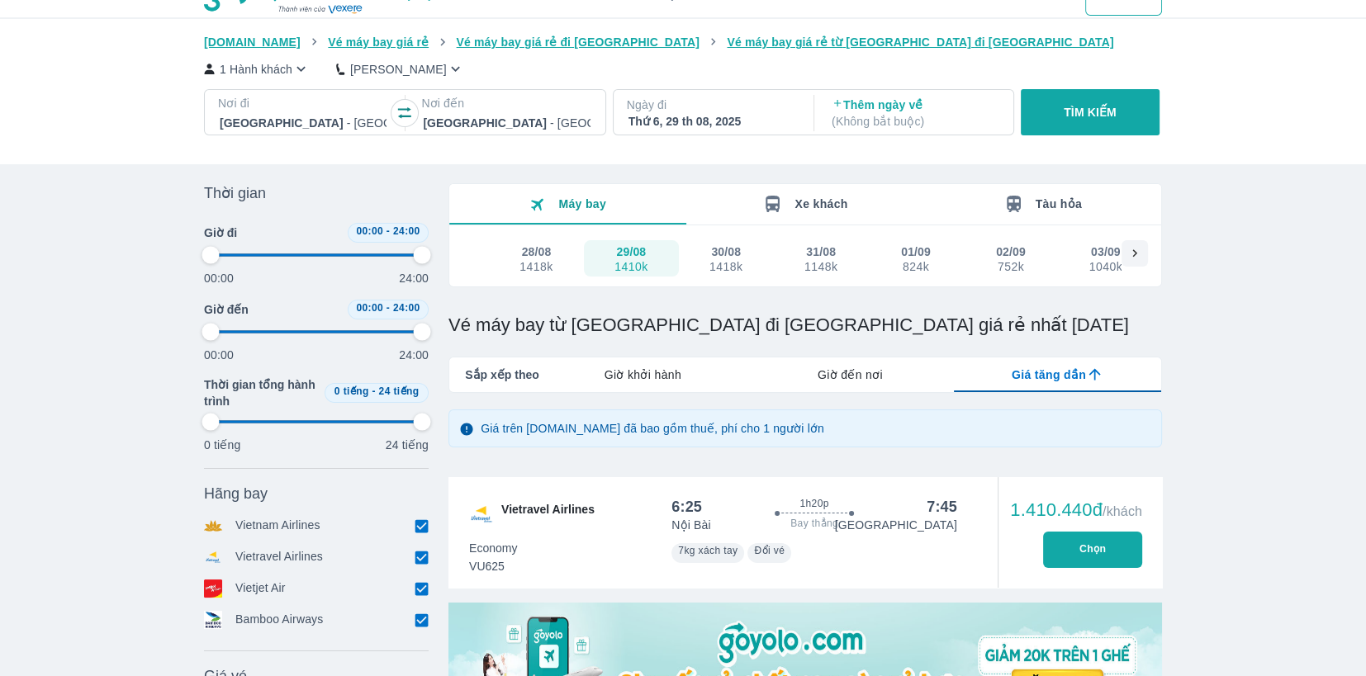
scroll to position [0, 0]
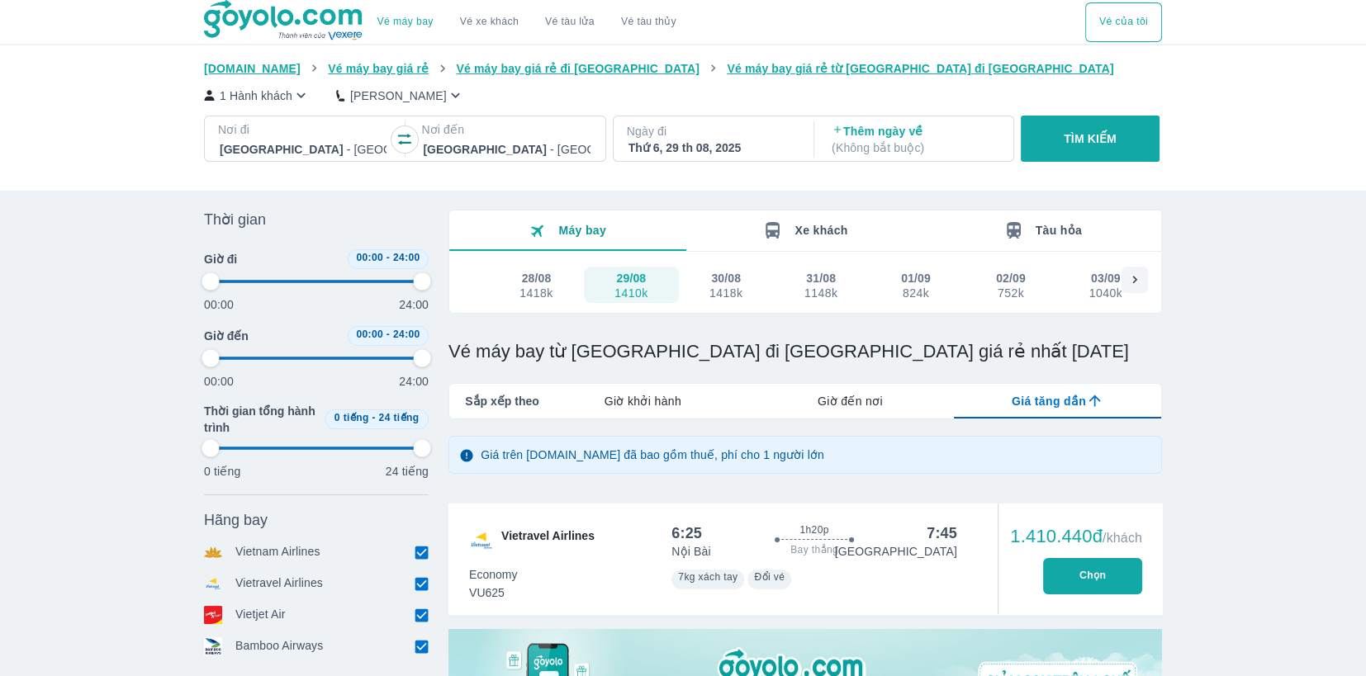
type input "97.9166666666667"
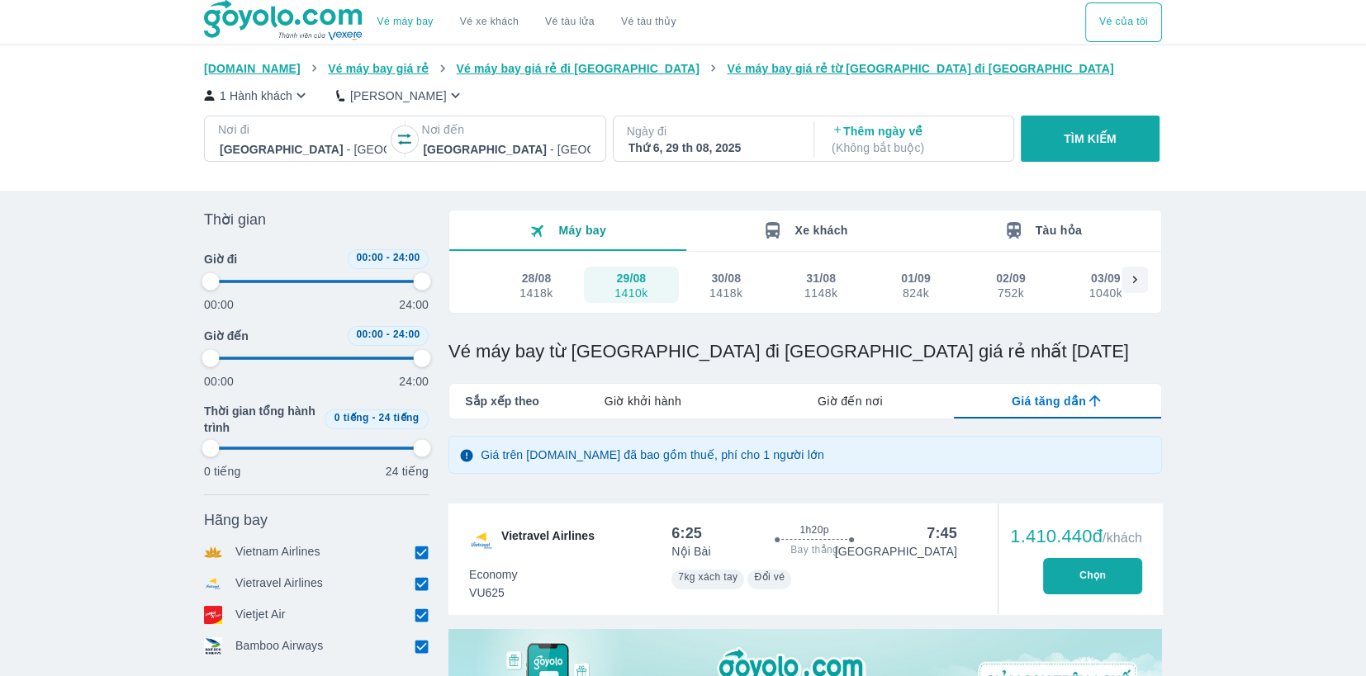
type input "97.9166666666667"
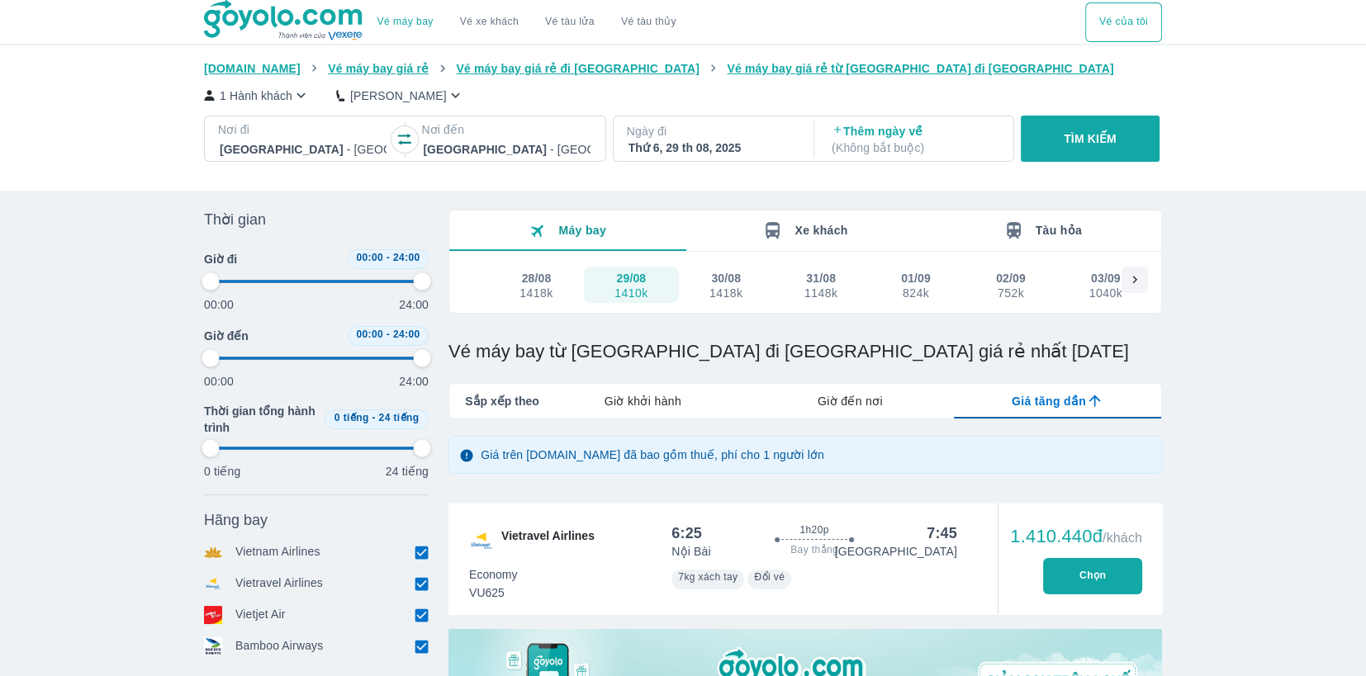
type input "97.9166666666667"
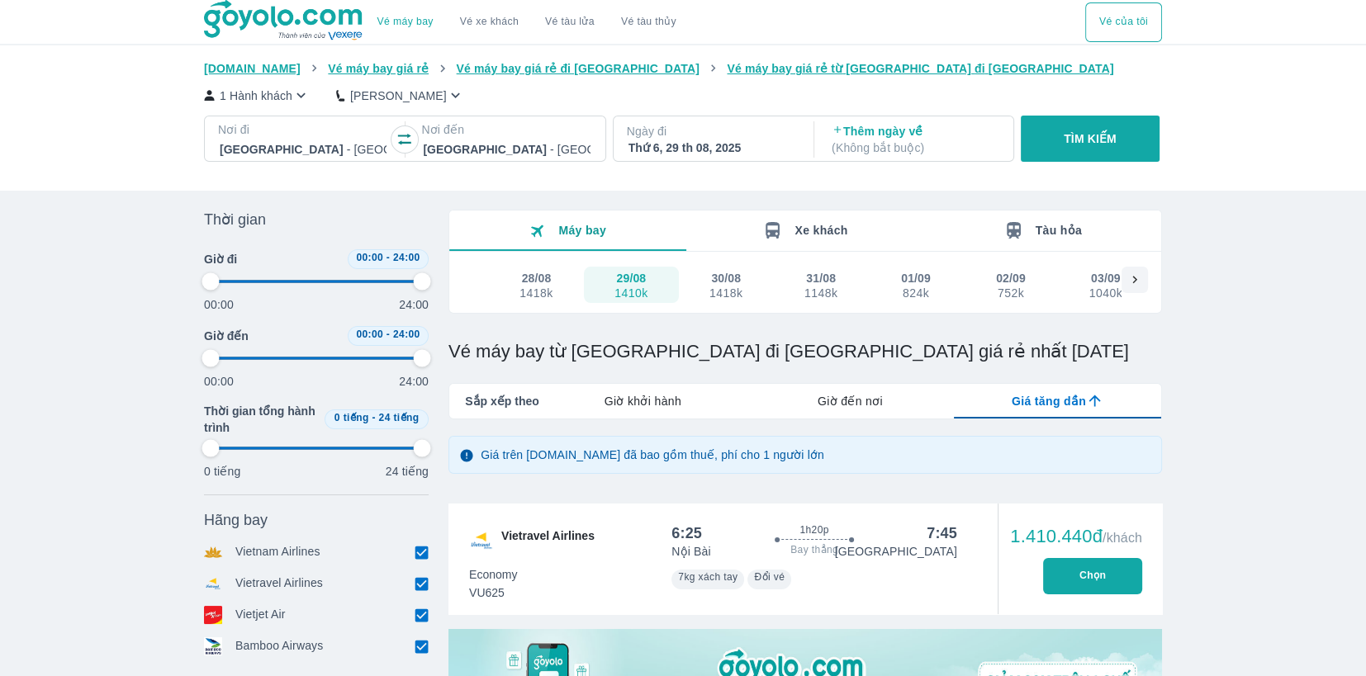
type input "97.9166666666667"
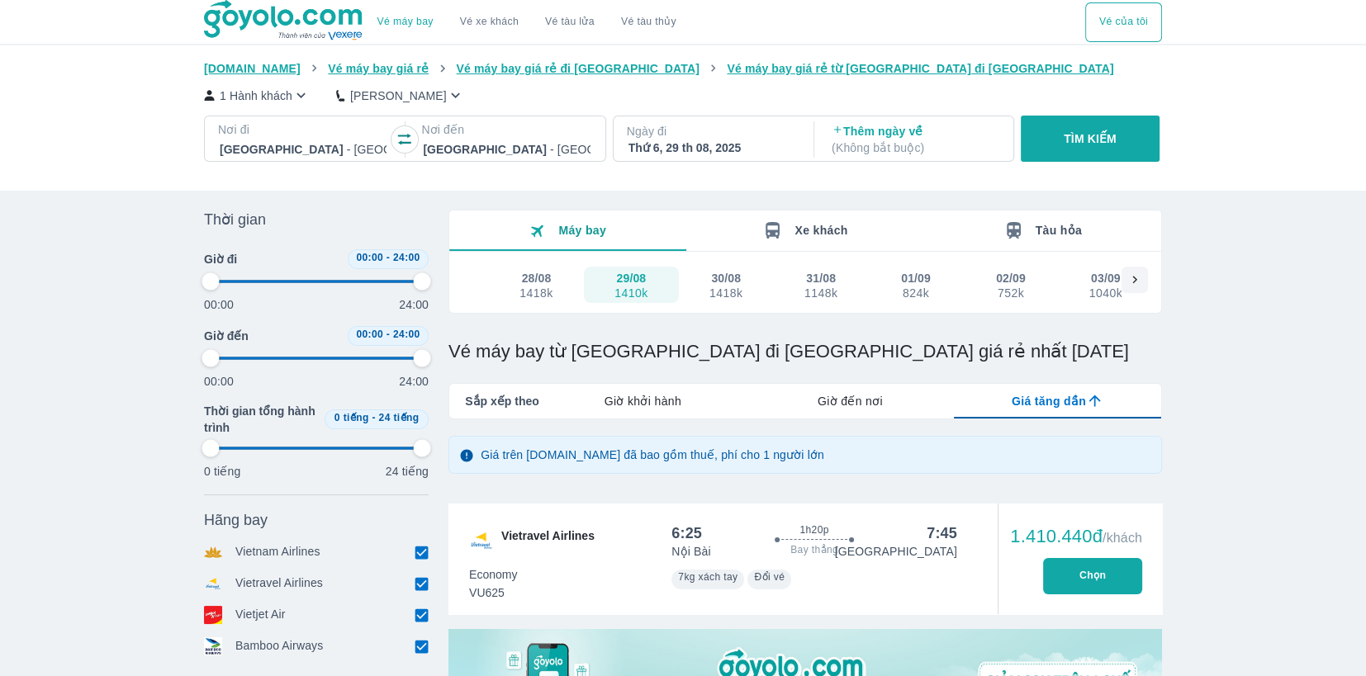
type input "97.9166666666667"
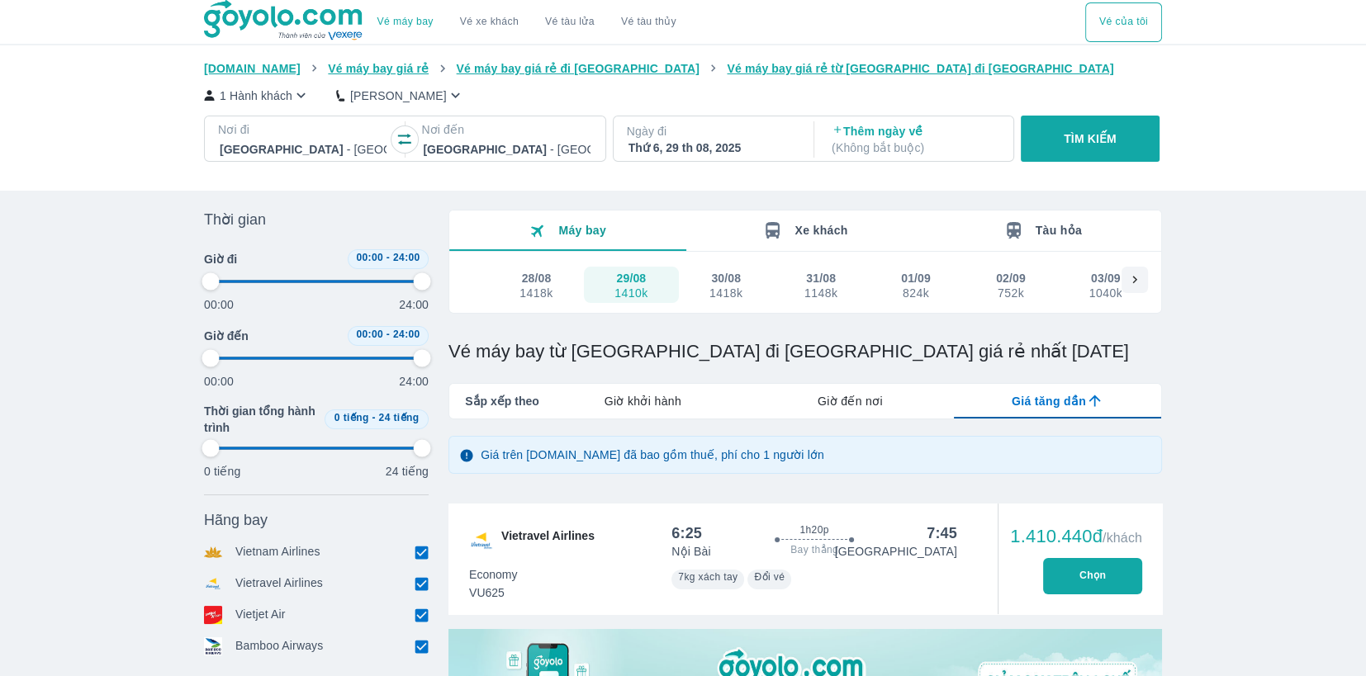
type input "97.9166666666667"
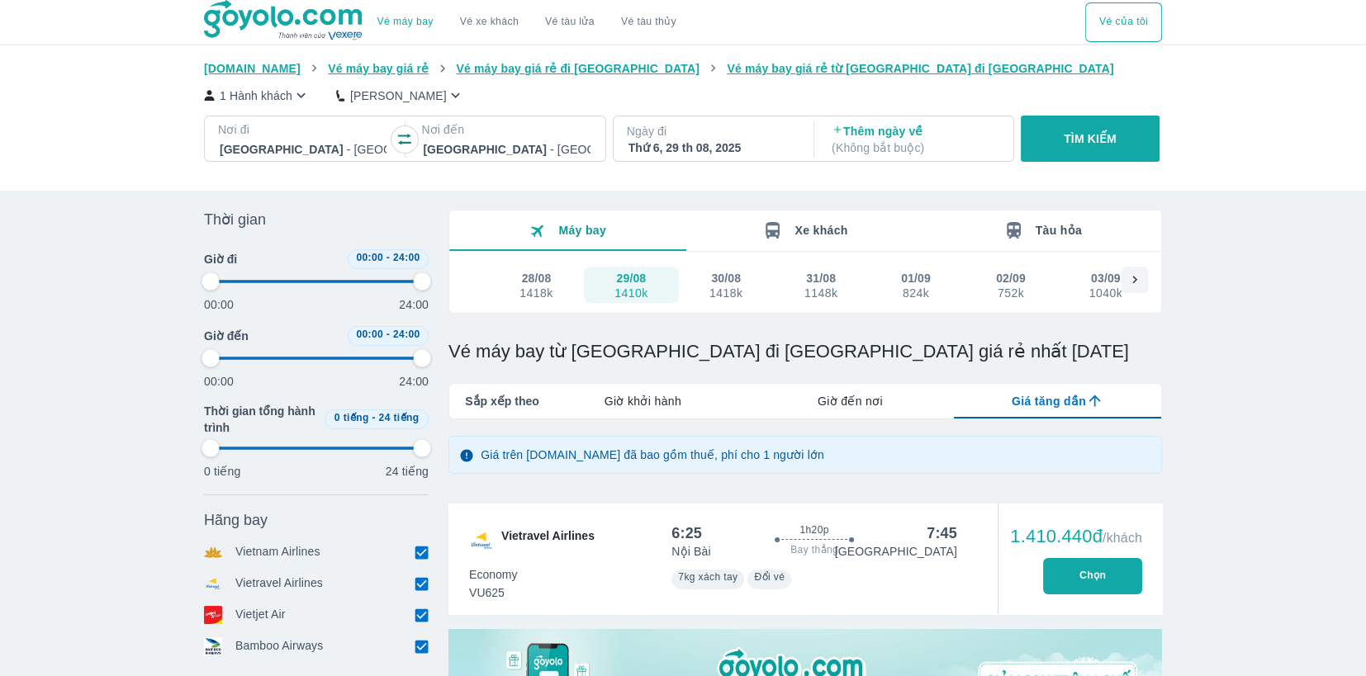
type input "97.9166666666667"
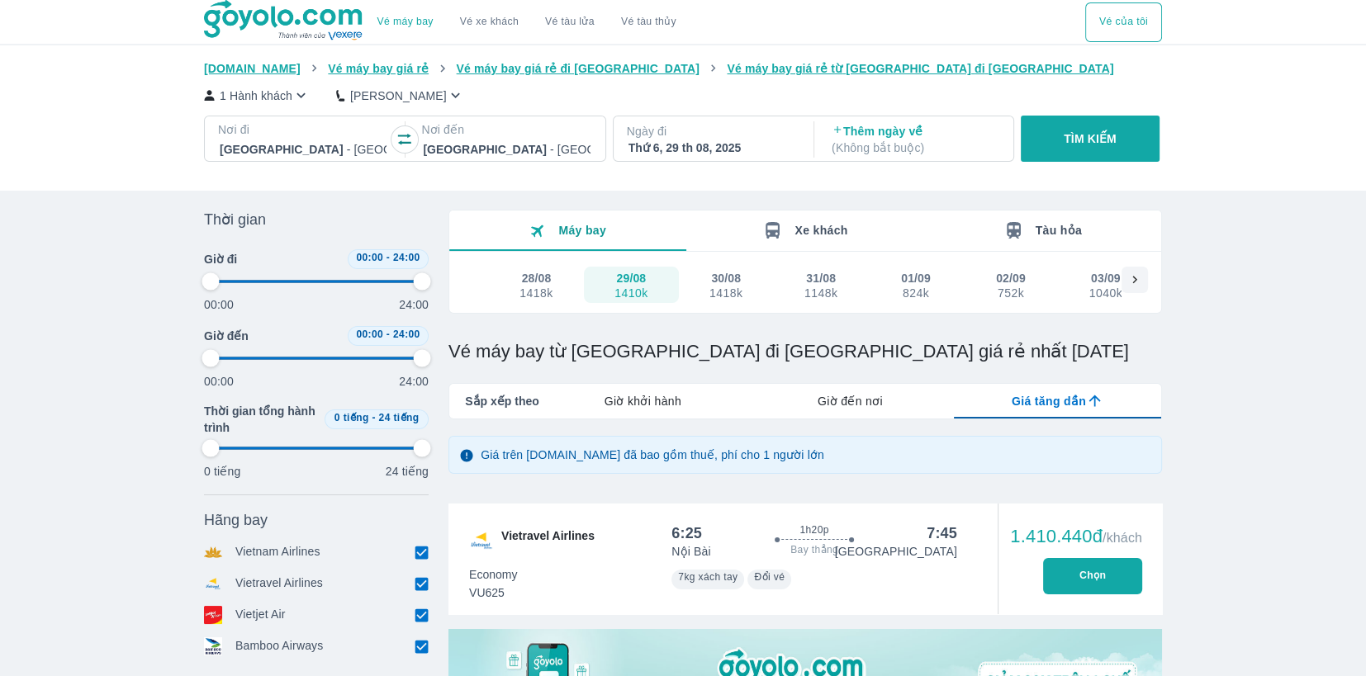
type input "97.9166666666667"
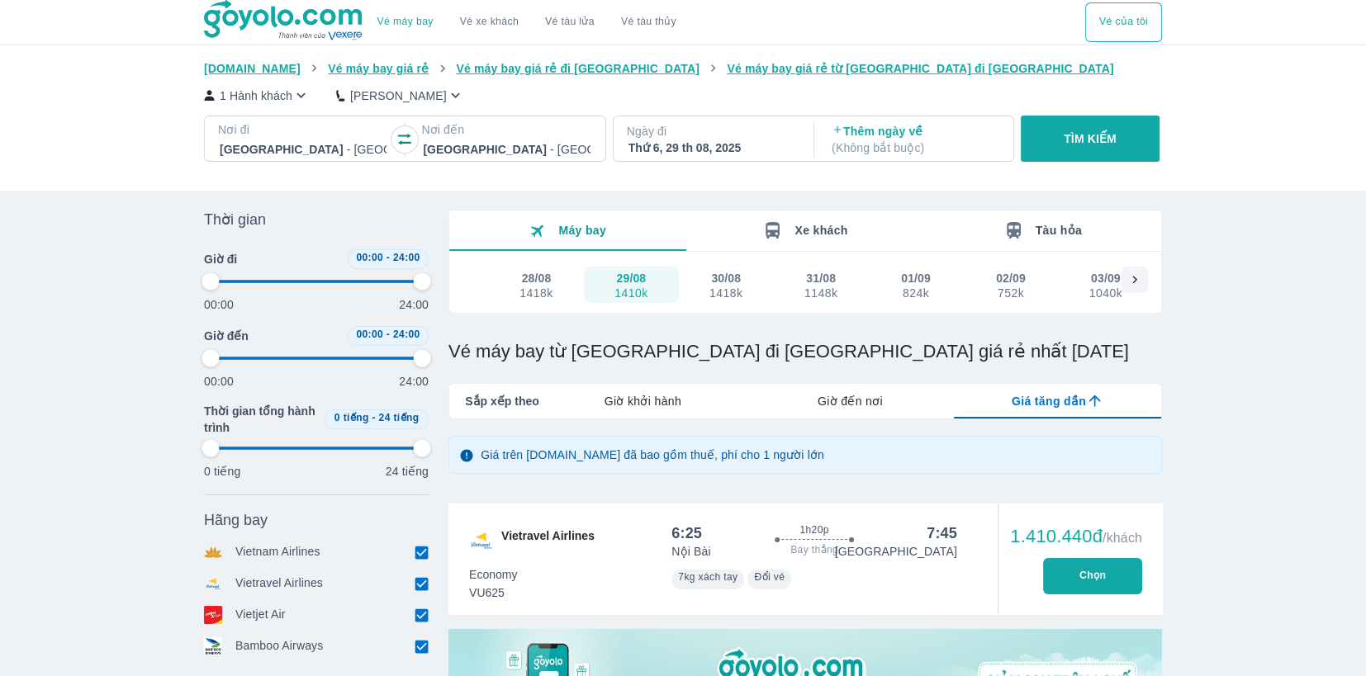
type input "97.9166666666667"
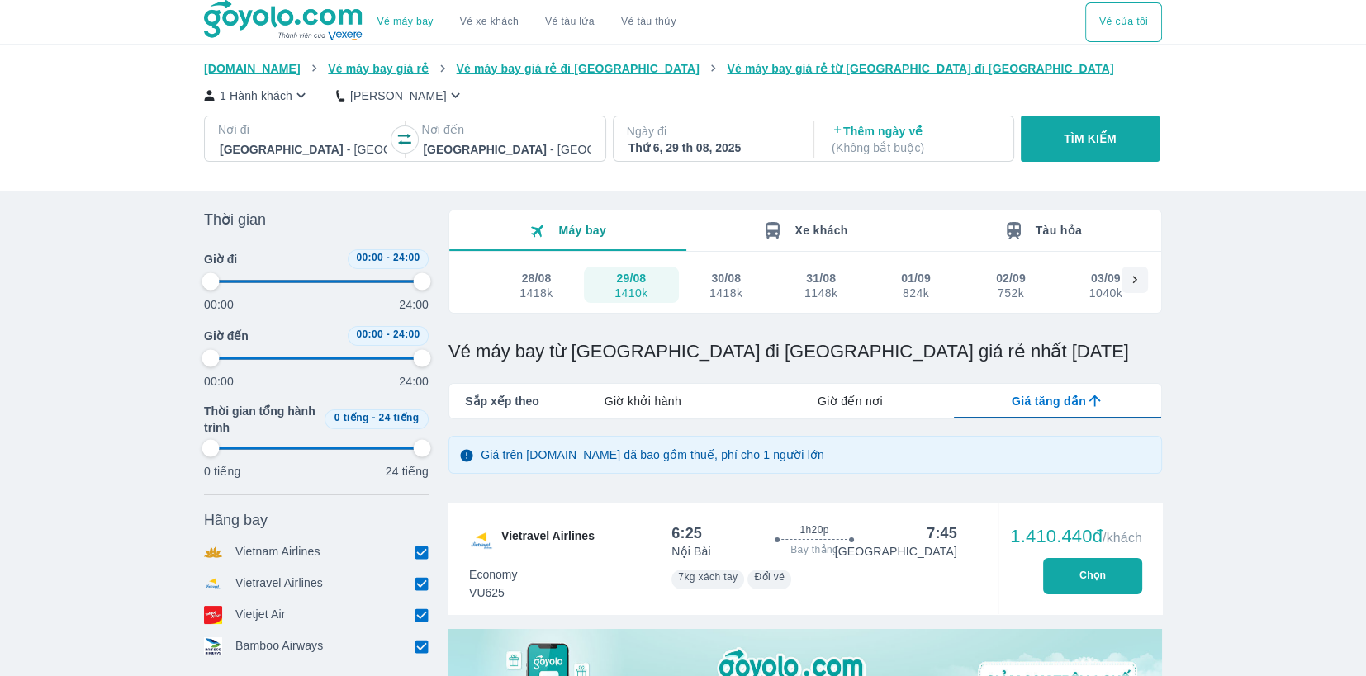
type input "97.9166666666667"
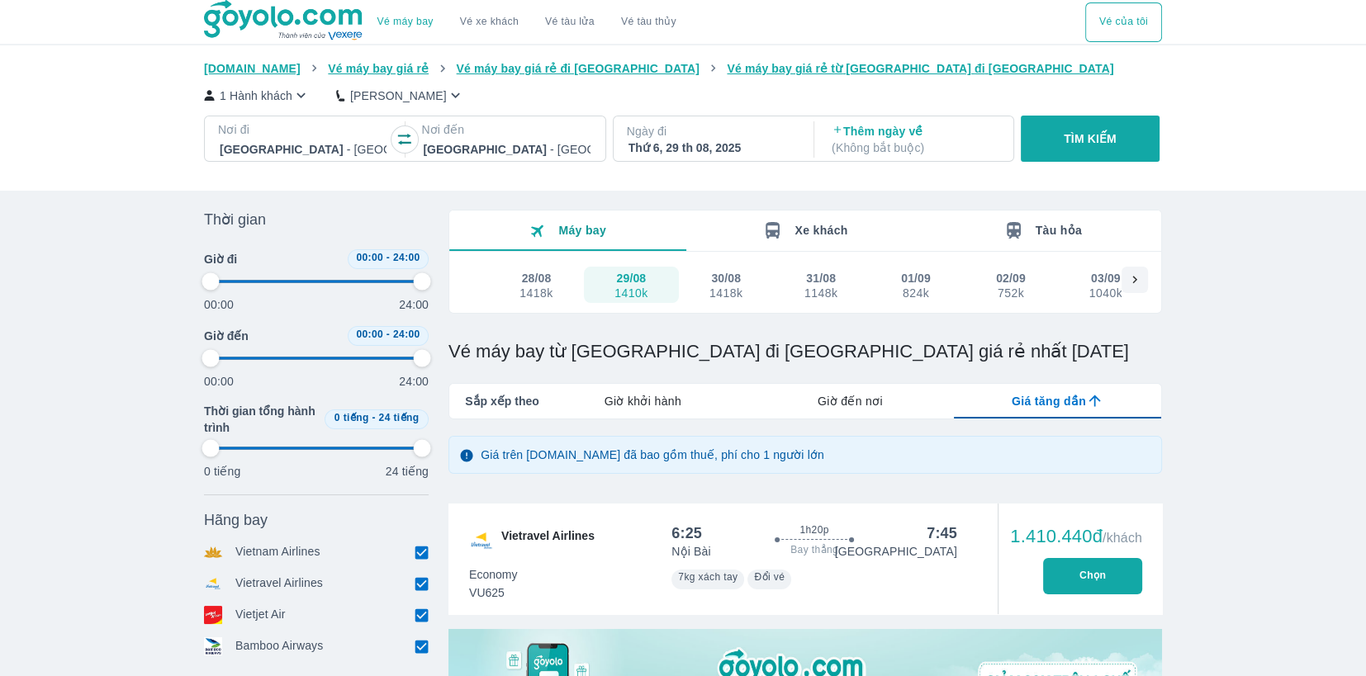
type input "97.9166666666667"
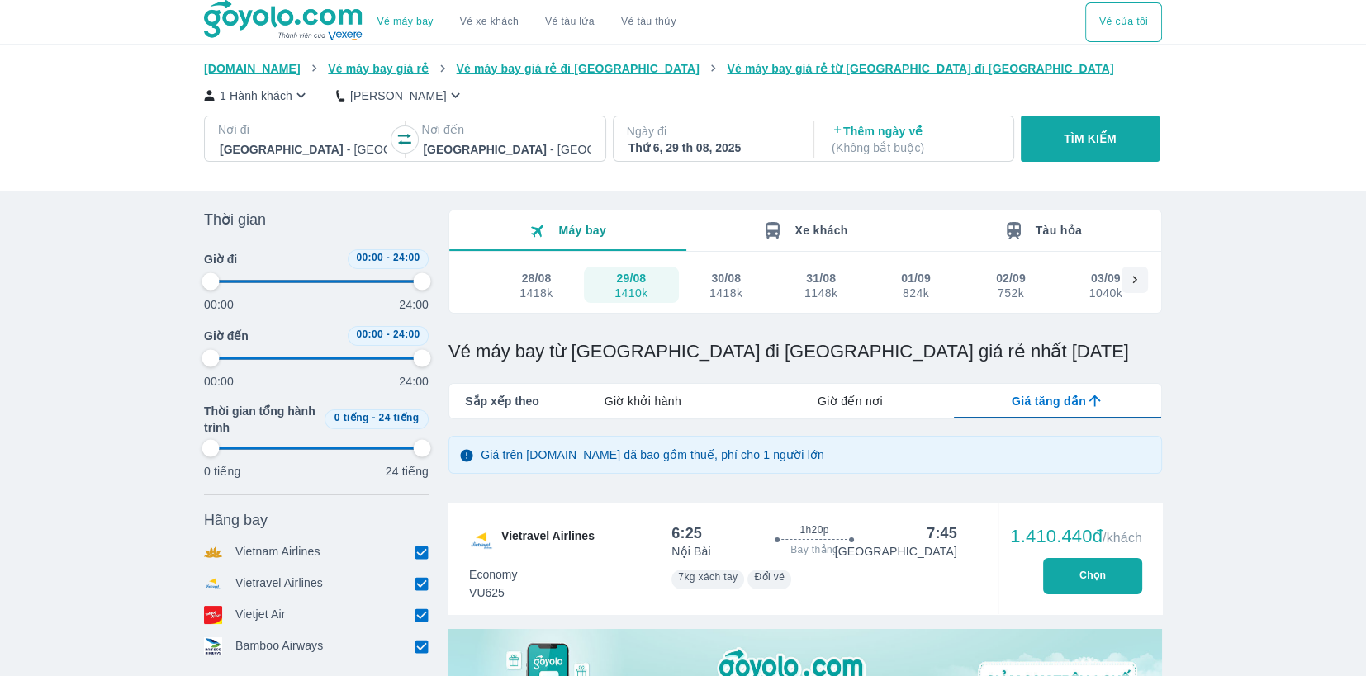
type input "97.9166666666667"
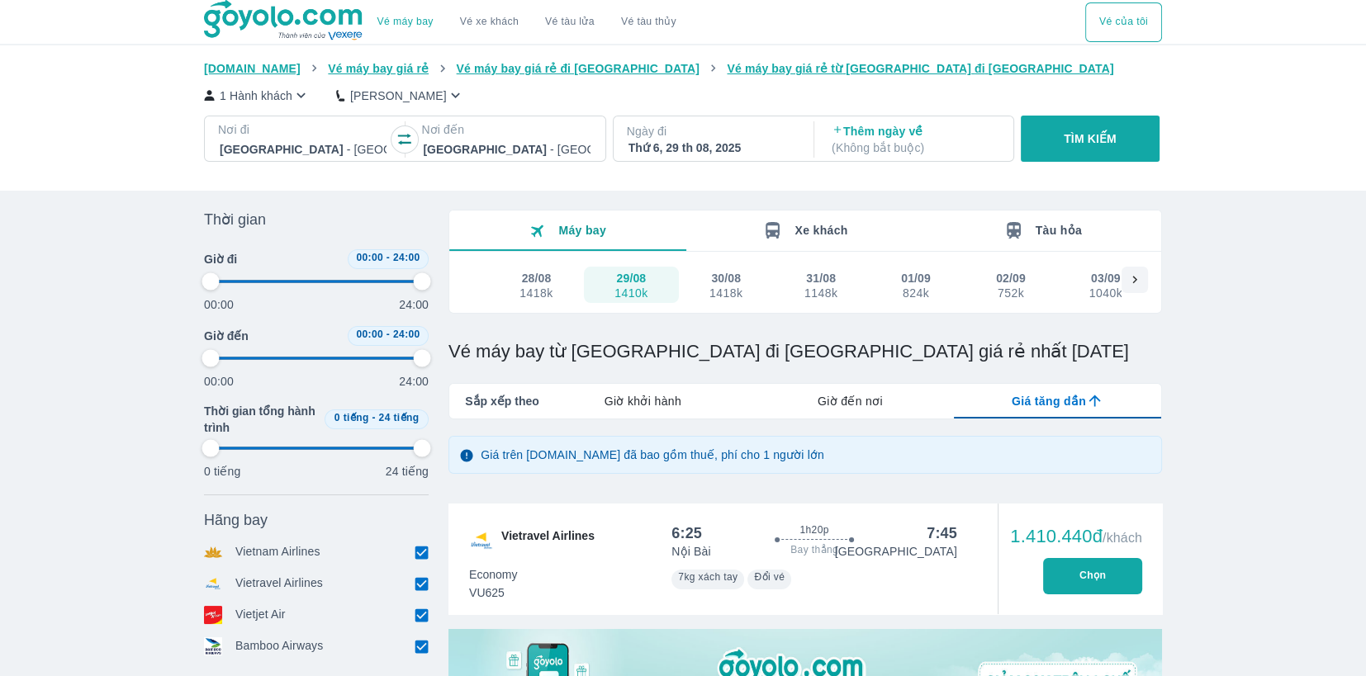
type input "97.9166666666667"
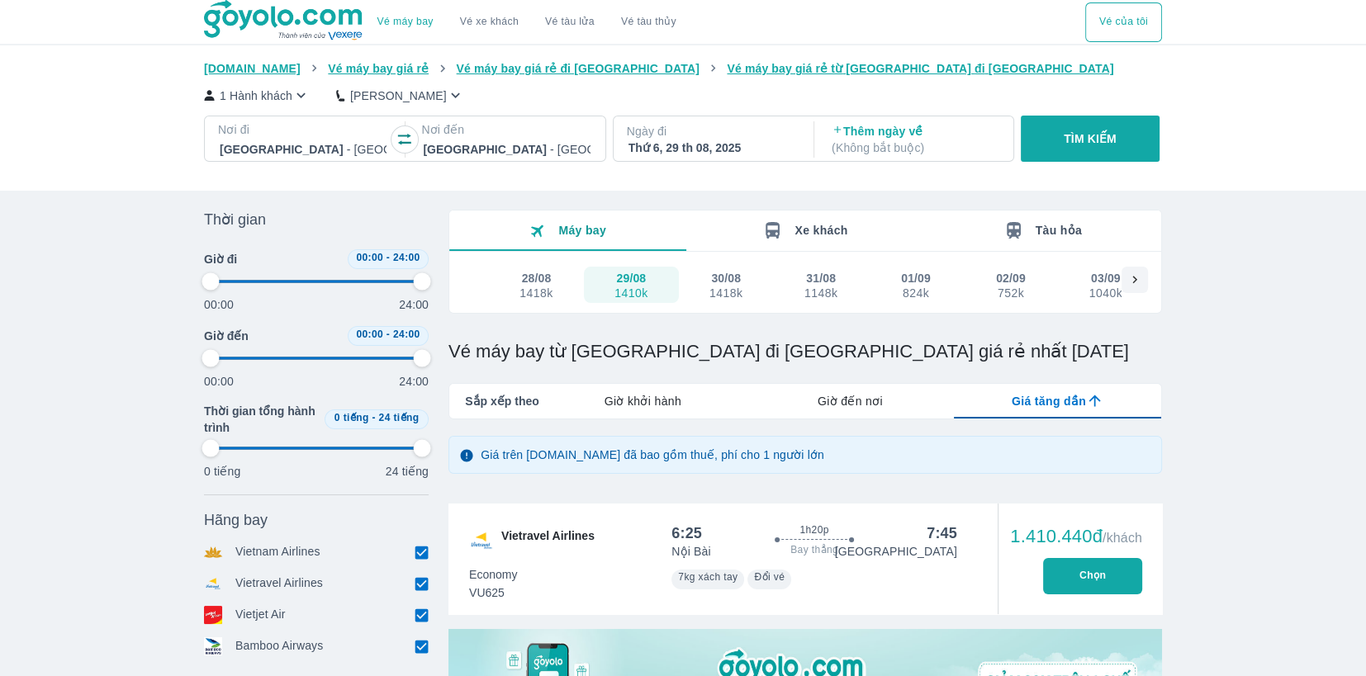
type input "97.9166666666667"
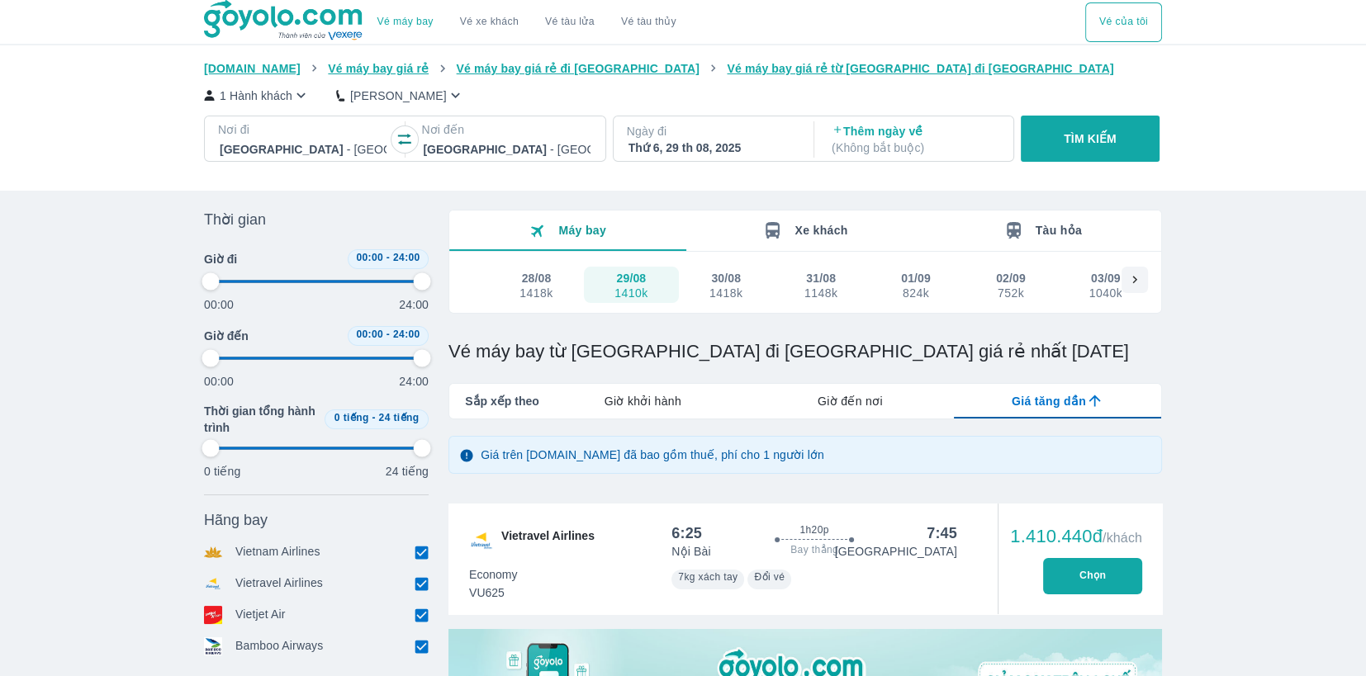
type input "97.9166666666667"
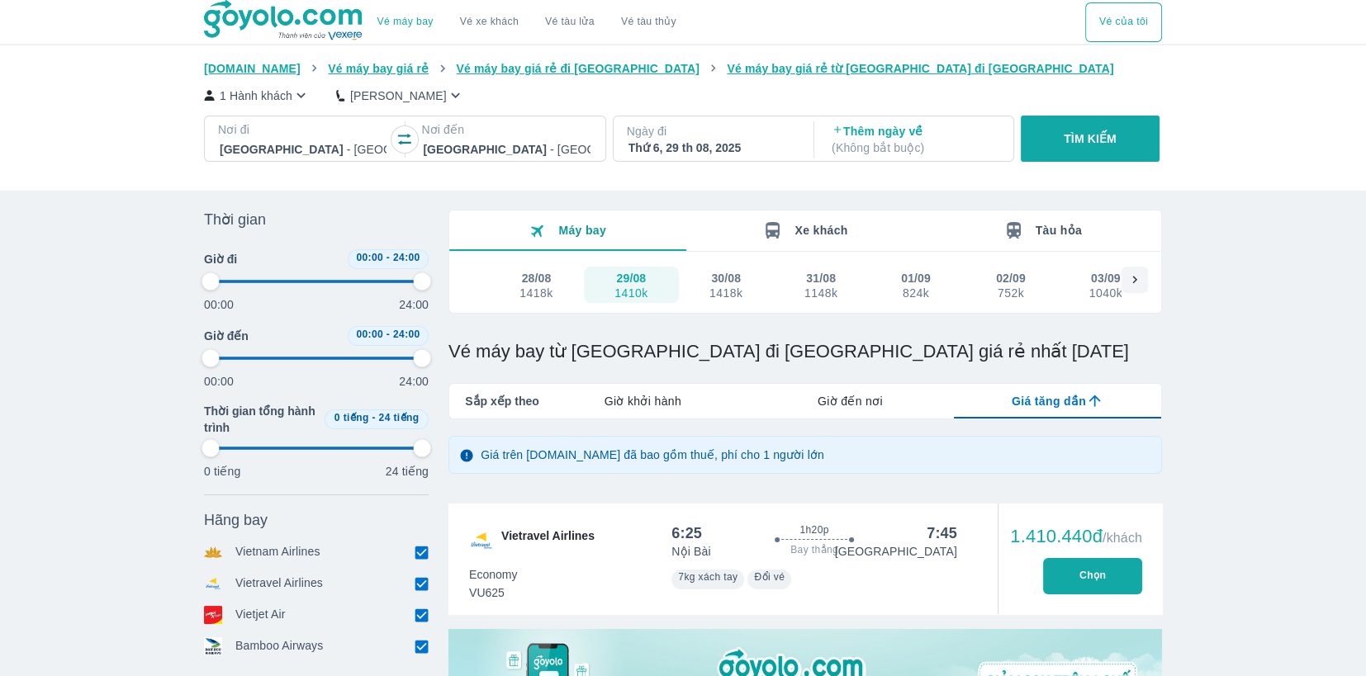
type input "97.9166666666667"
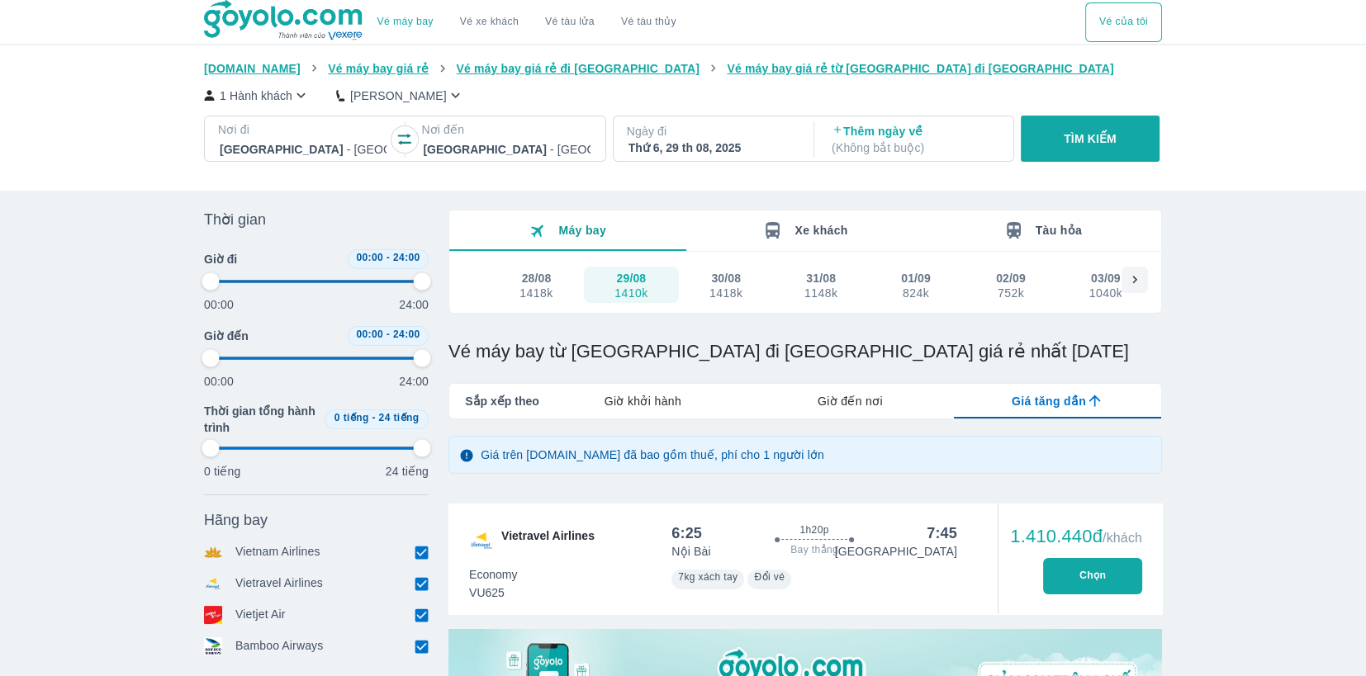
type input "97.9166666666667"
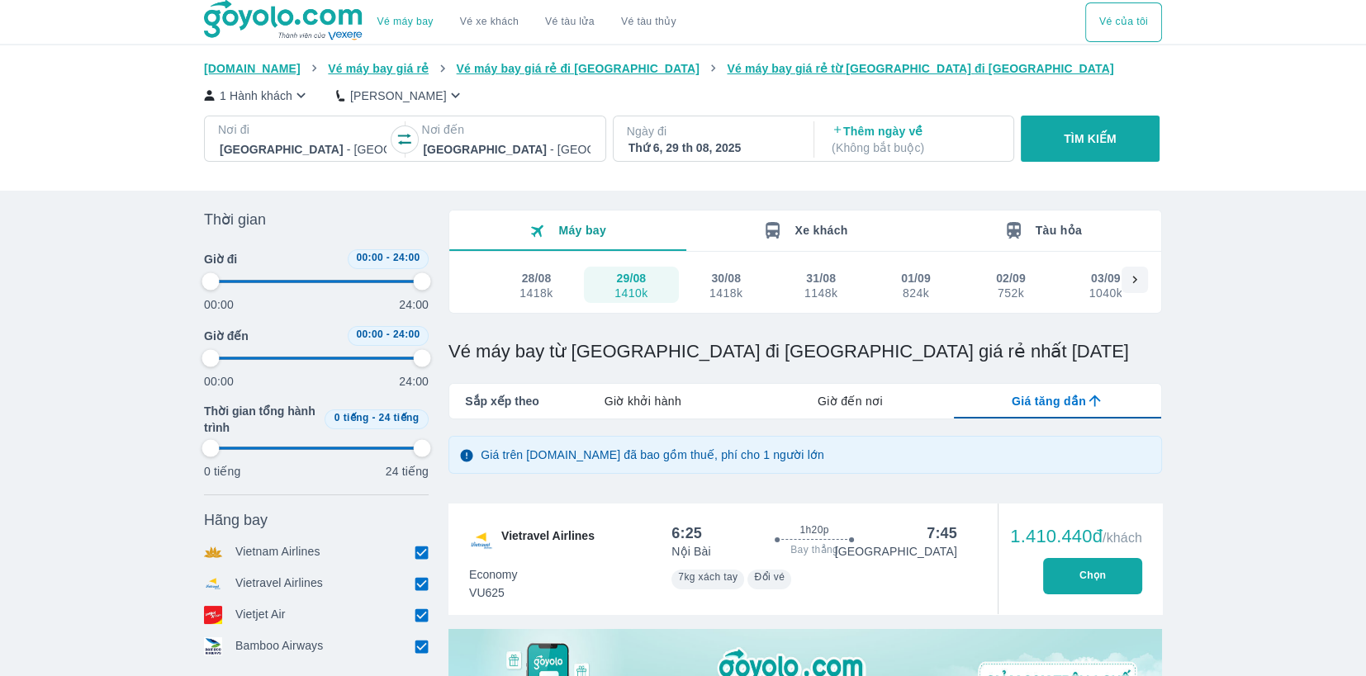
type input "97.9166666666667"
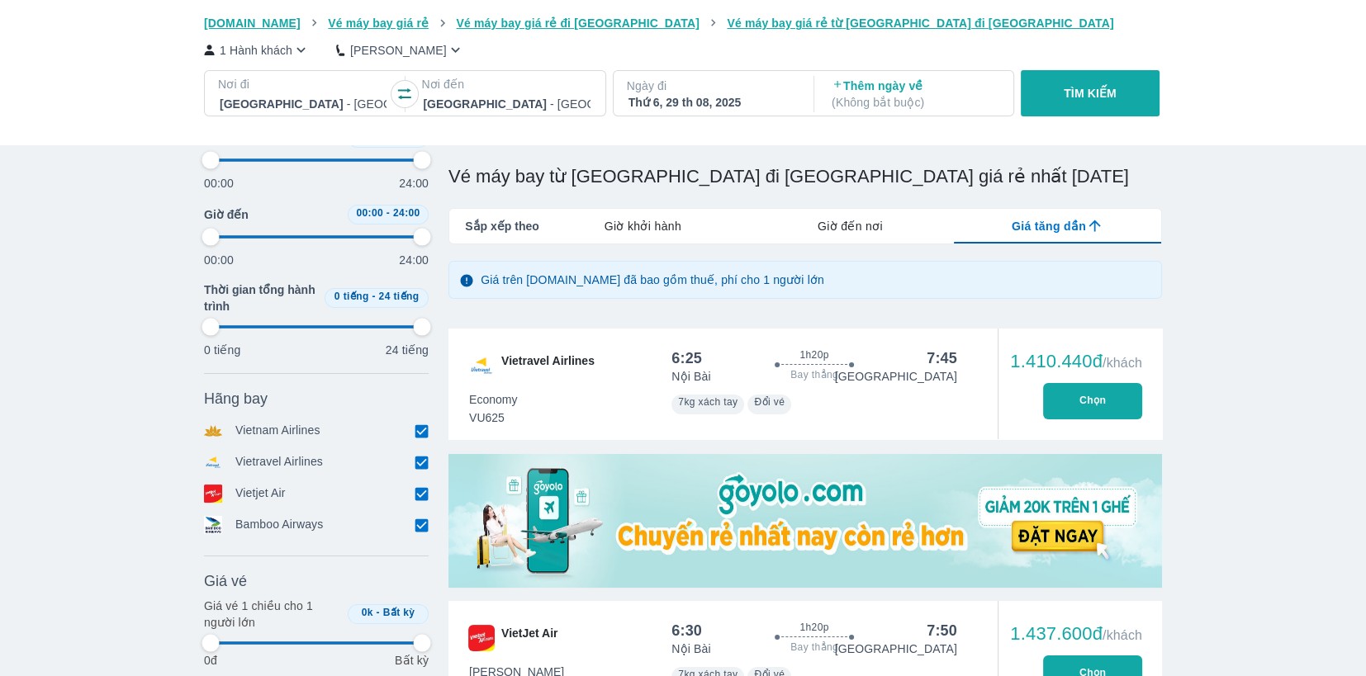
scroll to position [220, 0]
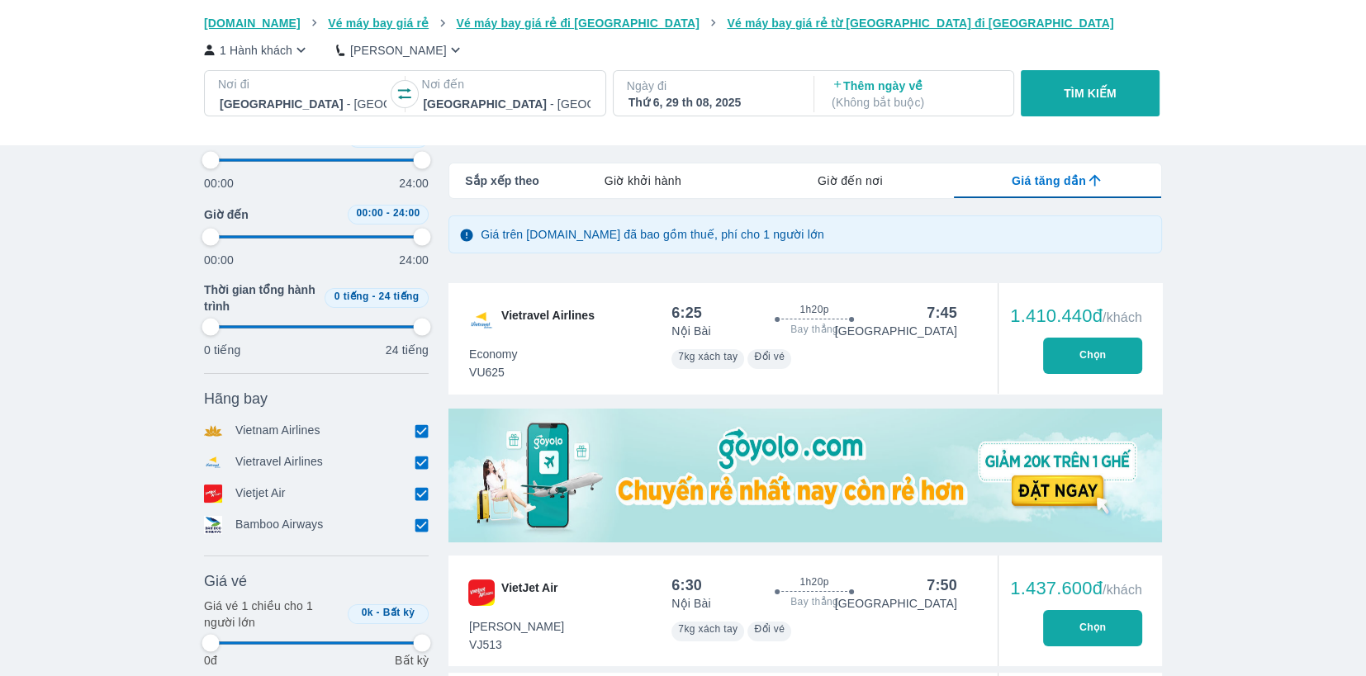
drag, startPoint x: 510, startPoint y: 377, endPoint x: 470, endPoint y: 377, distance: 40.5
click at [470, 377] on span "VU625" at bounding box center [493, 372] width 48 height 17
drag, startPoint x: 1295, startPoint y: 385, endPoint x: 1274, endPoint y: 395, distance: 22.9
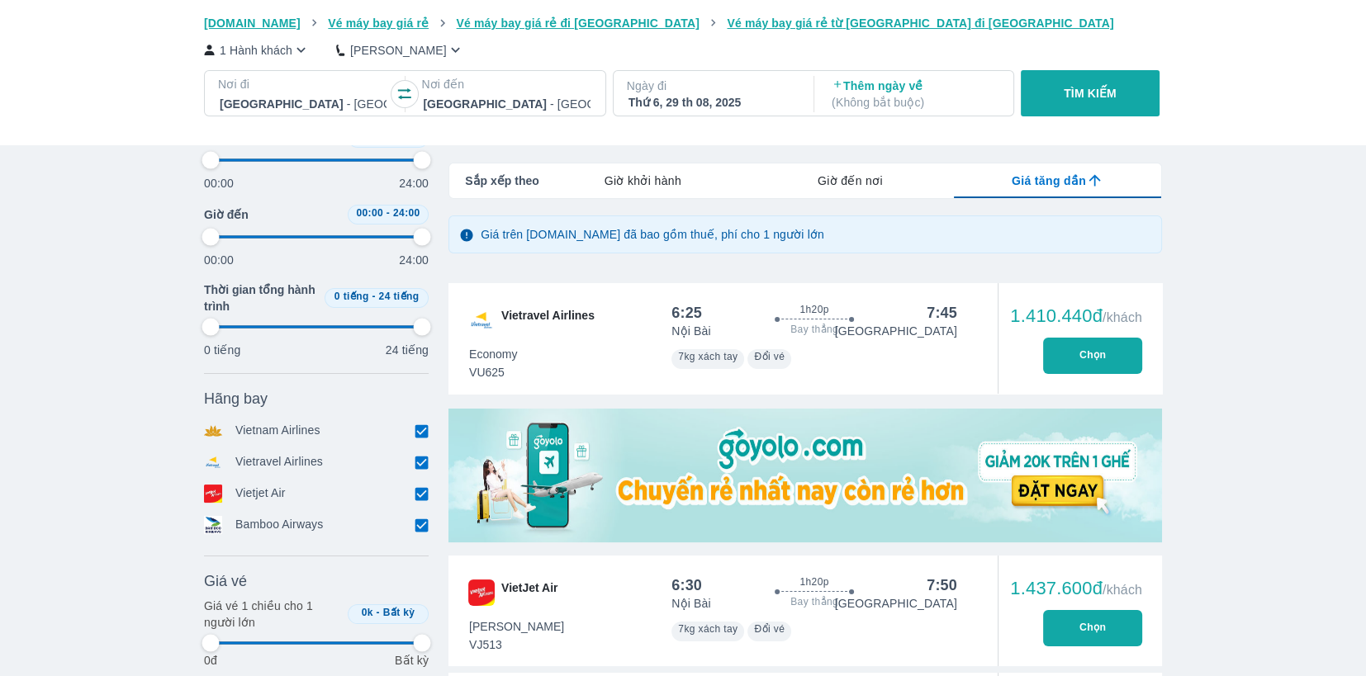
type input "97.9166666666667"
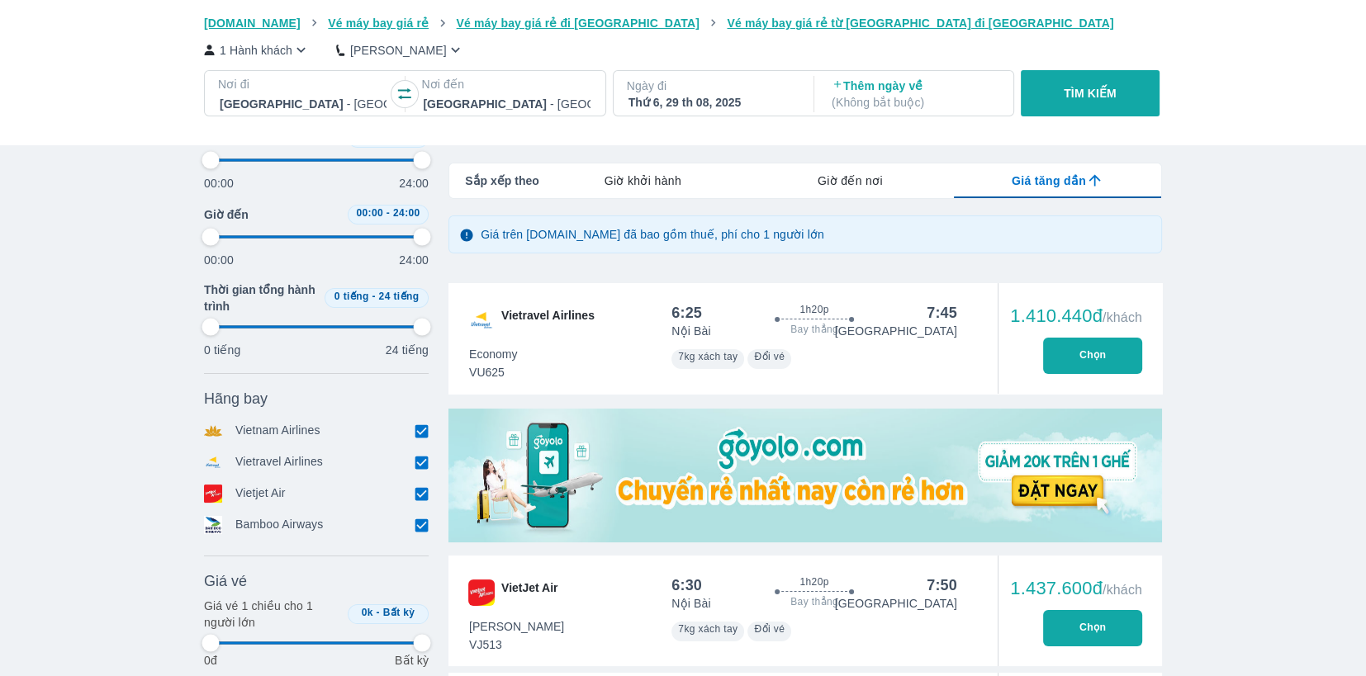
type input "97.9166666666667"
drag, startPoint x: 106, startPoint y: 265, endPoint x: 106, endPoint y: 255, distance: 9.9
